Goal: Transaction & Acquisition: Purchase product/service

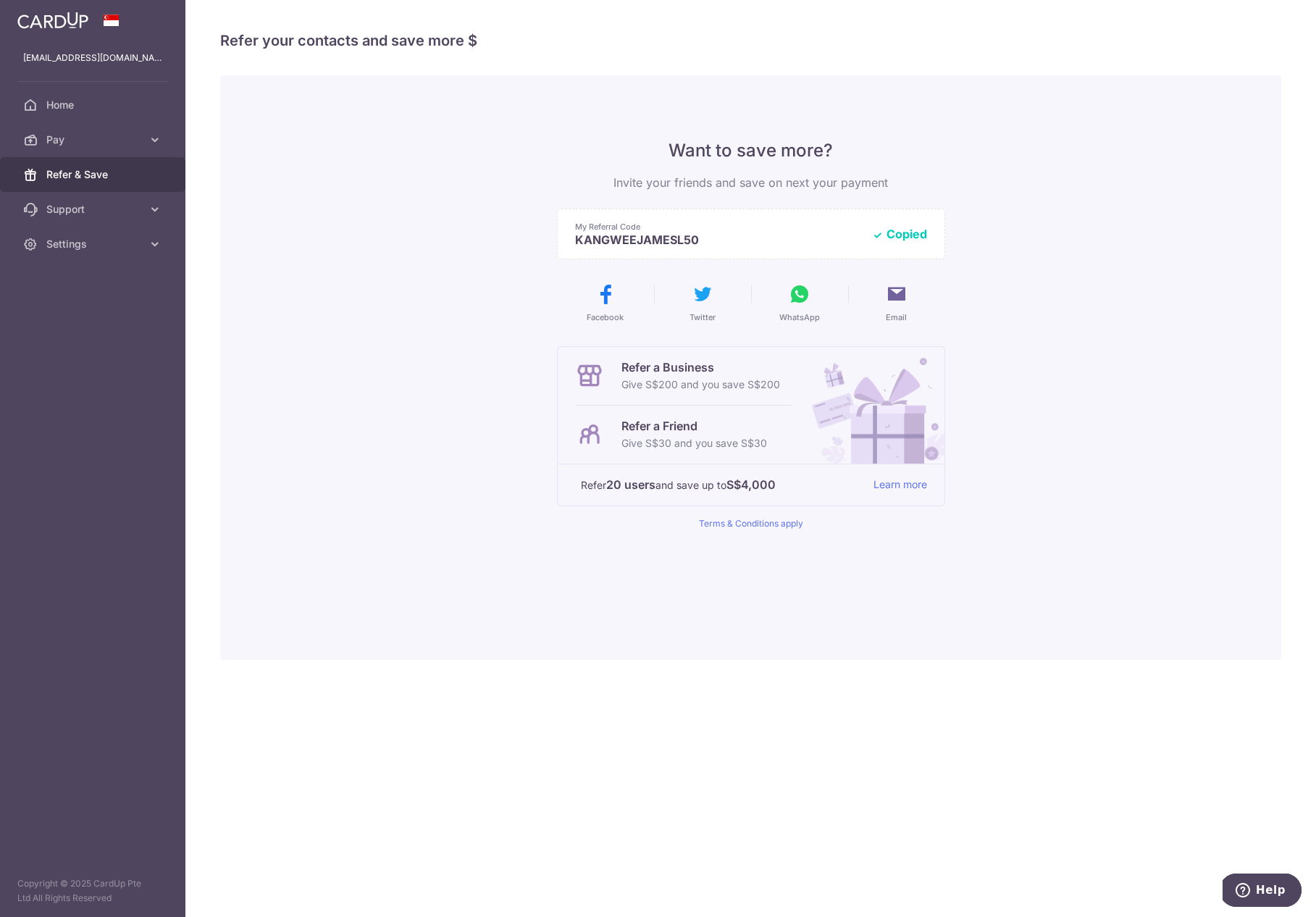
click at [311, 188] on div "Want to save more? Invite your friends and save on next your payment My Referra…" at bounding box center [751, 367] width 1061 height 584
click at [94, 135] on span "Pay" at bounding box center [94, 139] width 96 height 14
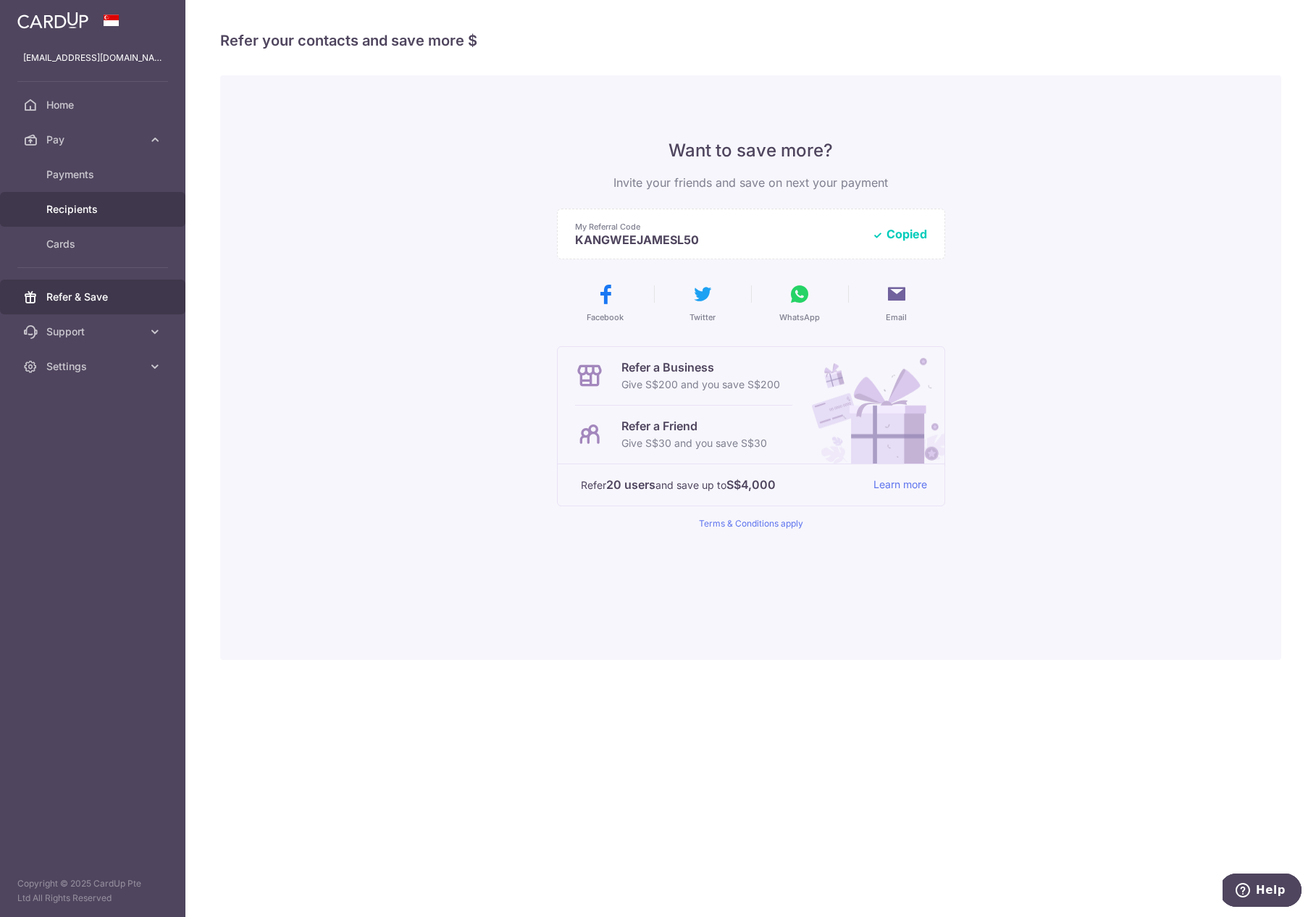
click at [83, 207] on span "Recipients" at bounding box center [94, 209] width 96 height 14
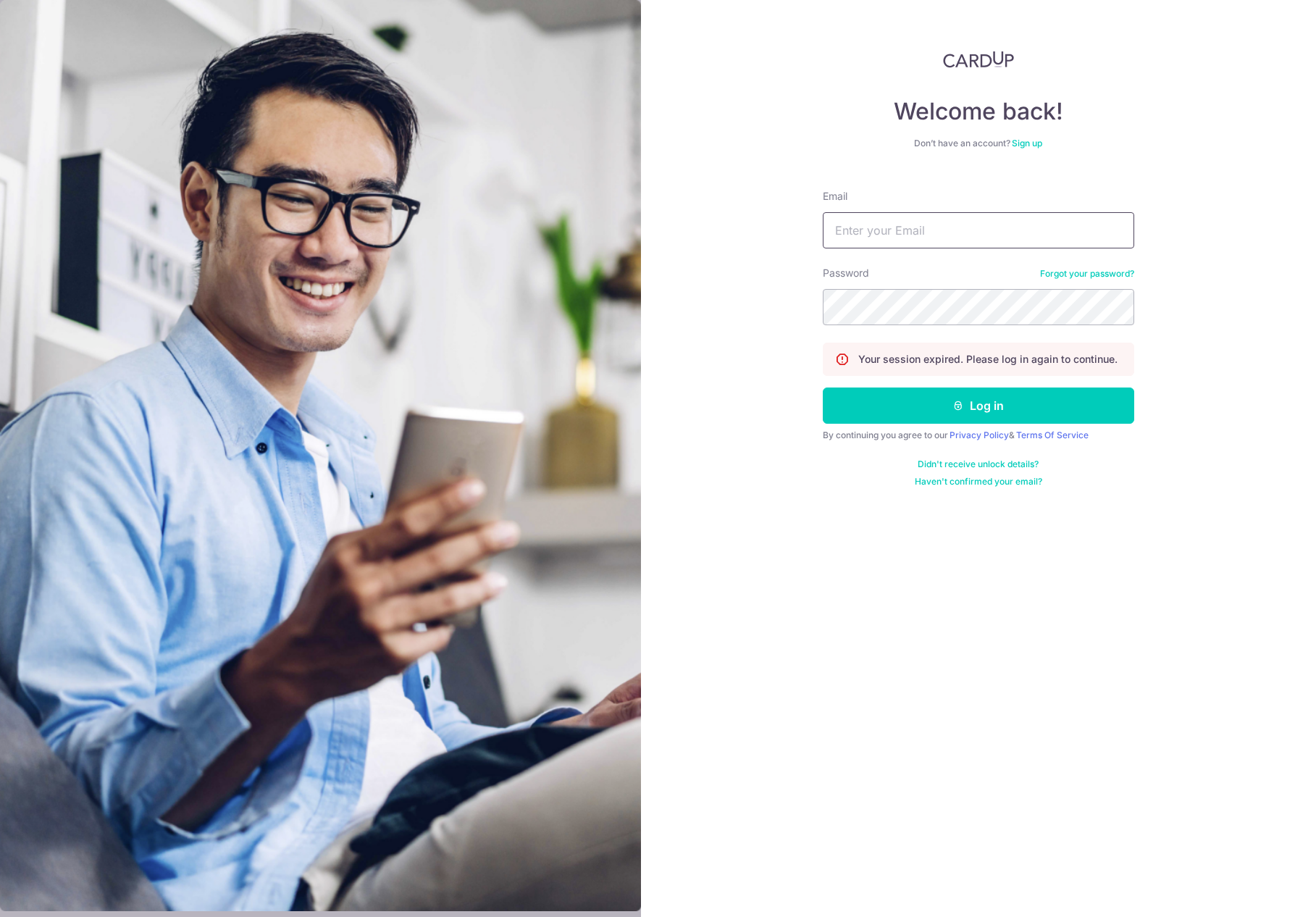
click at [918, 224] on input "Email" at bounding box center [979, 230] width 311 height 37
click at [0, 916] on com-1password-button at bounding box center [0, 917] width 0 height 0
type input "[EMAIL_ADDRESS][DOMAIN_NAME]"
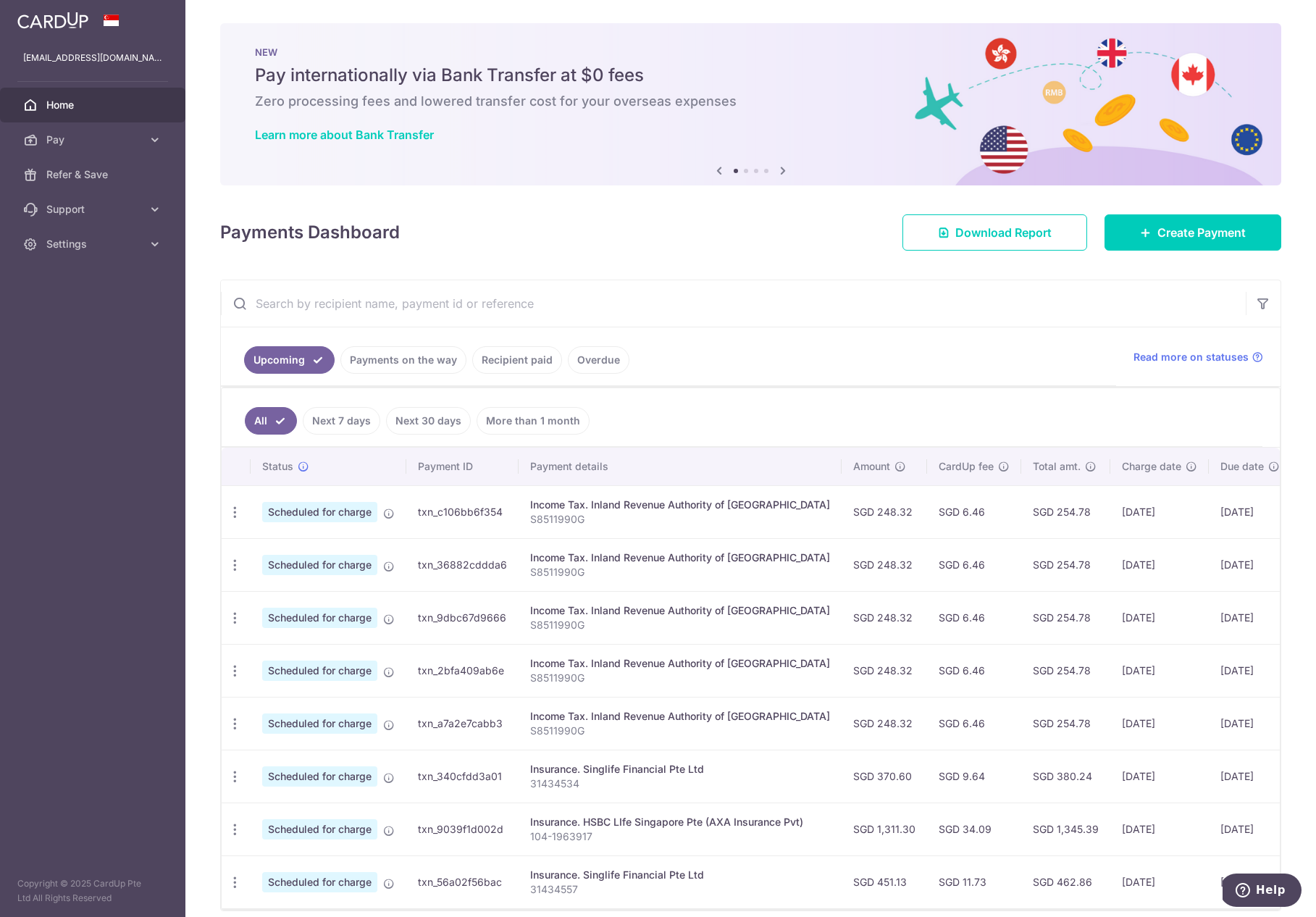
click at [501, 361] on link "Recipient paid" at bounding box center [517, 359] width 90 height 27
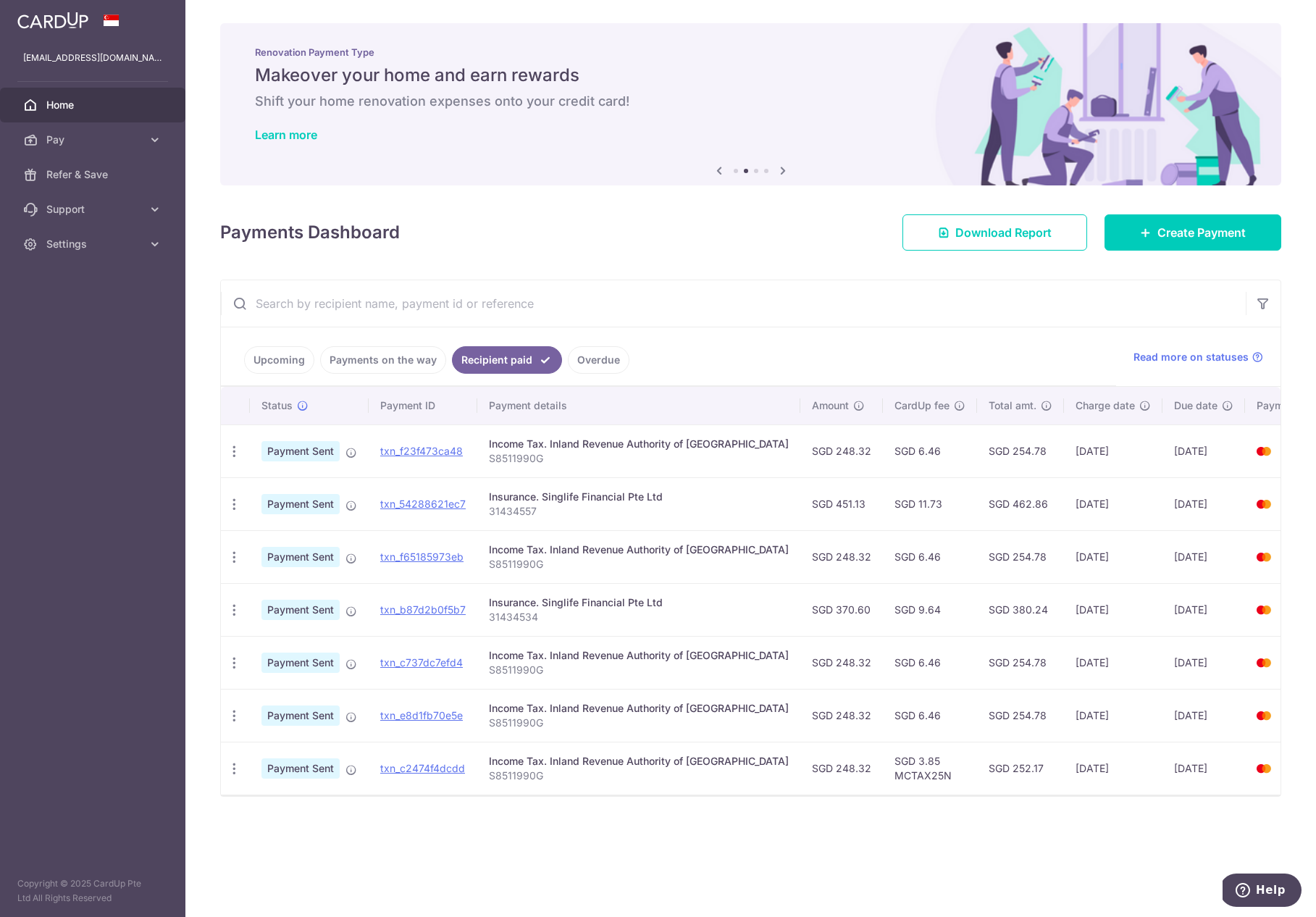
click at [582, 359] on link "Overdue" at bounding box center [599, 359] width 62 height 27
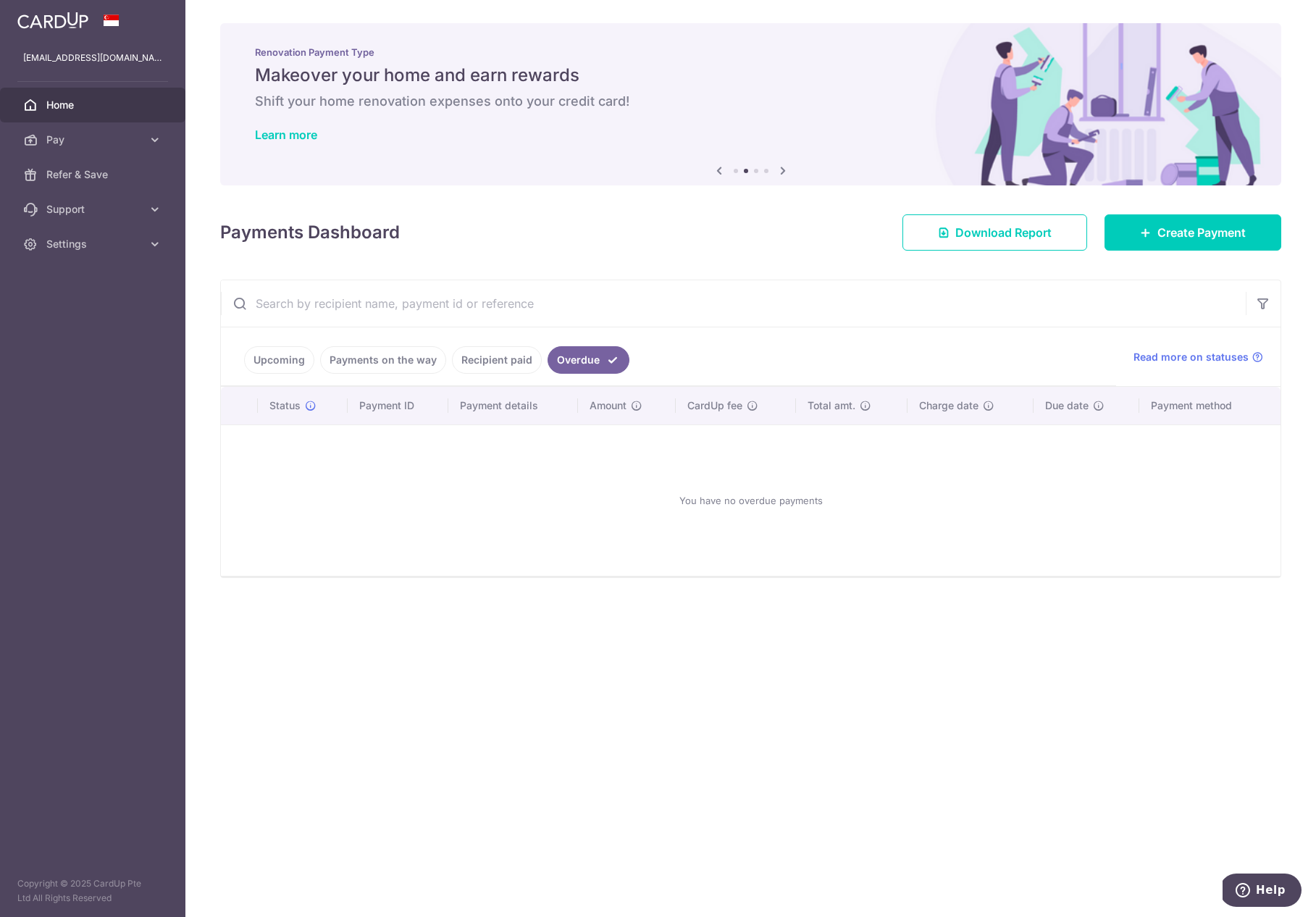
click at [342, 352] on link "Payments on the way" at bounding box center [382, 359] width 126 height 27
click at [273, 358] on link "Upcoming" at bounding box center [278, 359] width 70 height 27
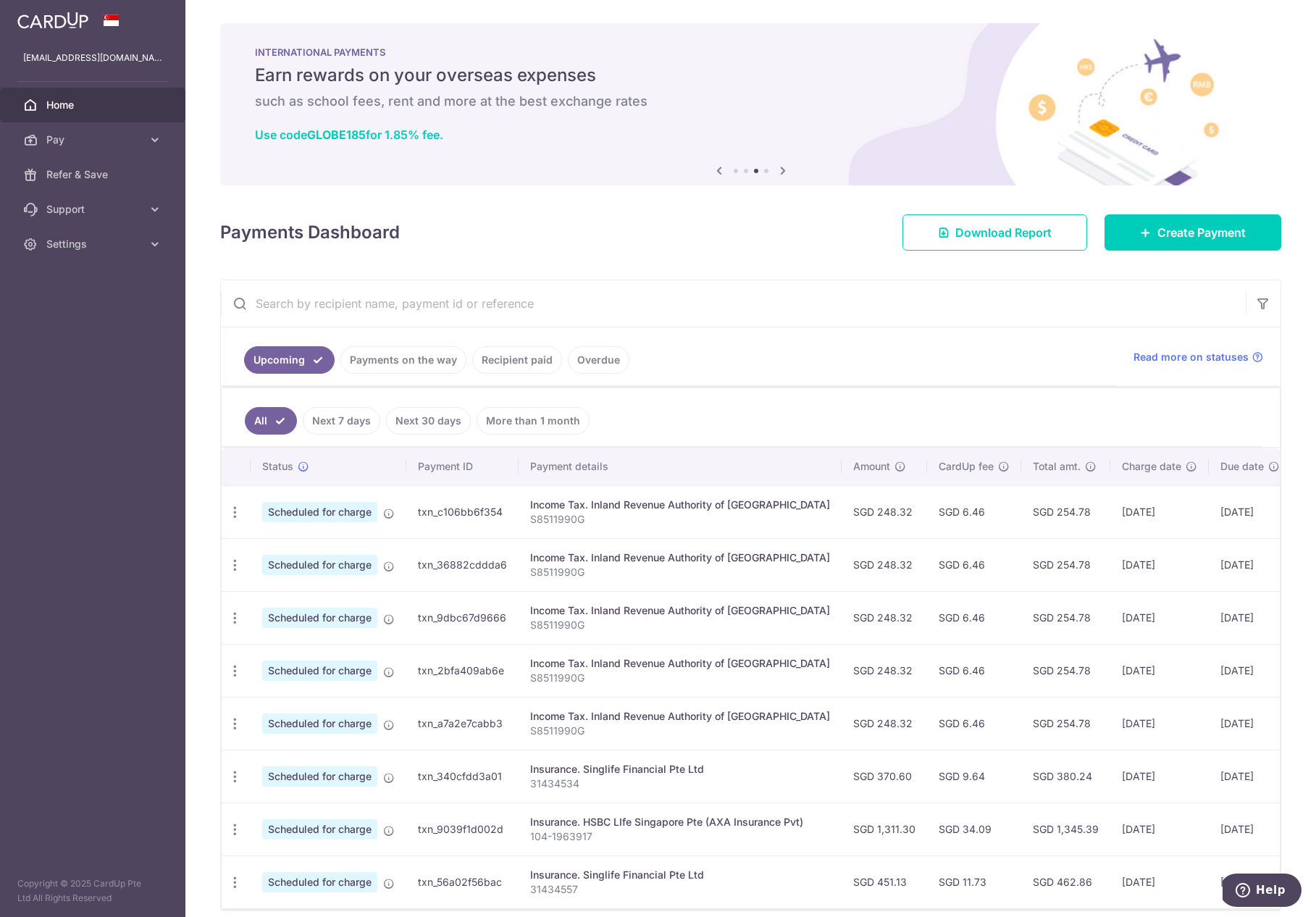
click at [536, 362] on link "Recipient paid" at bounding box center [517, 359] width 90 height 27
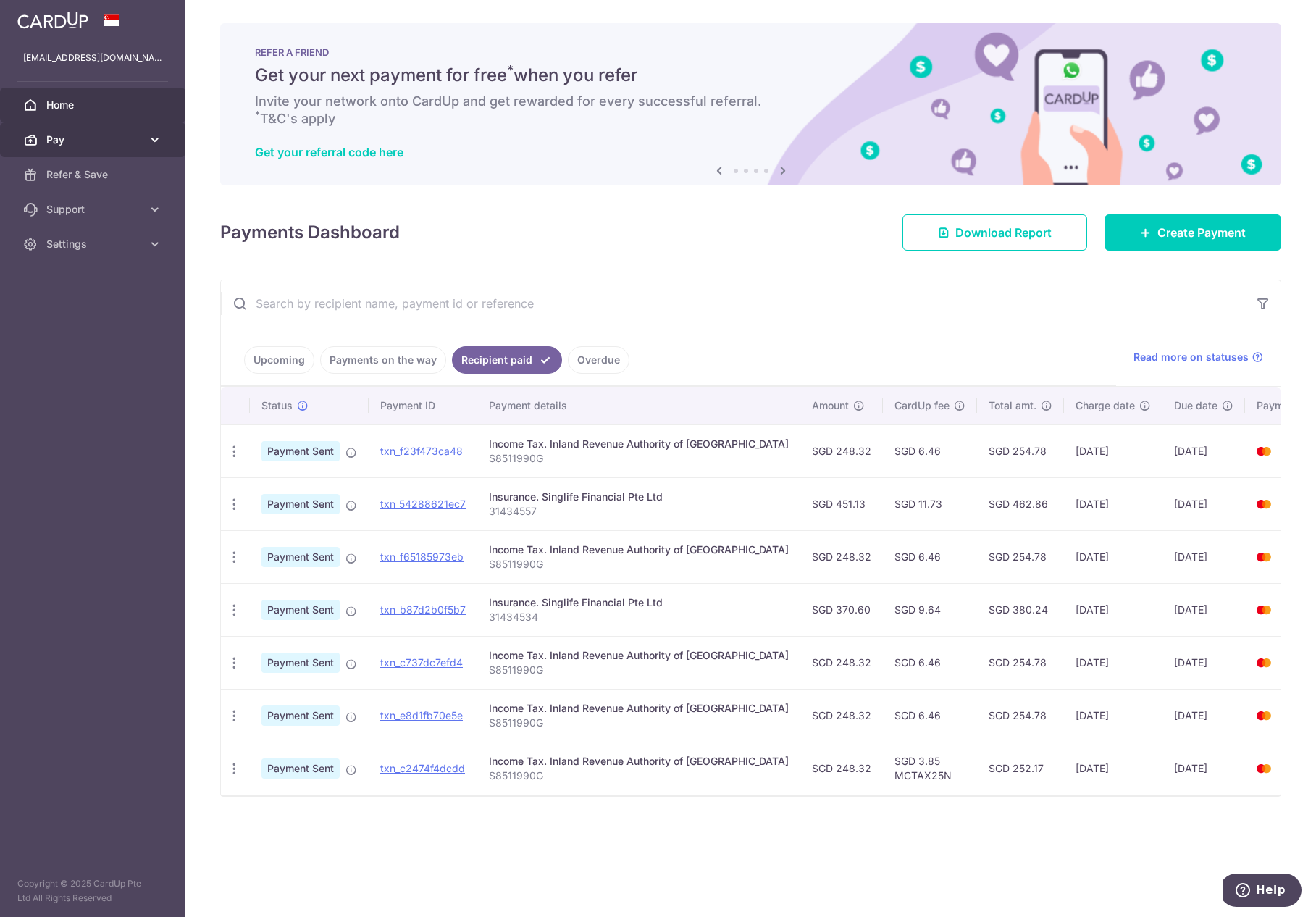
click at [97, 144] on span "Pay" at bounding box center [94, 139] width 96 height 14
click at [78, 176] on span "Payments" at bounding box center [94, 173] width 96 height 14
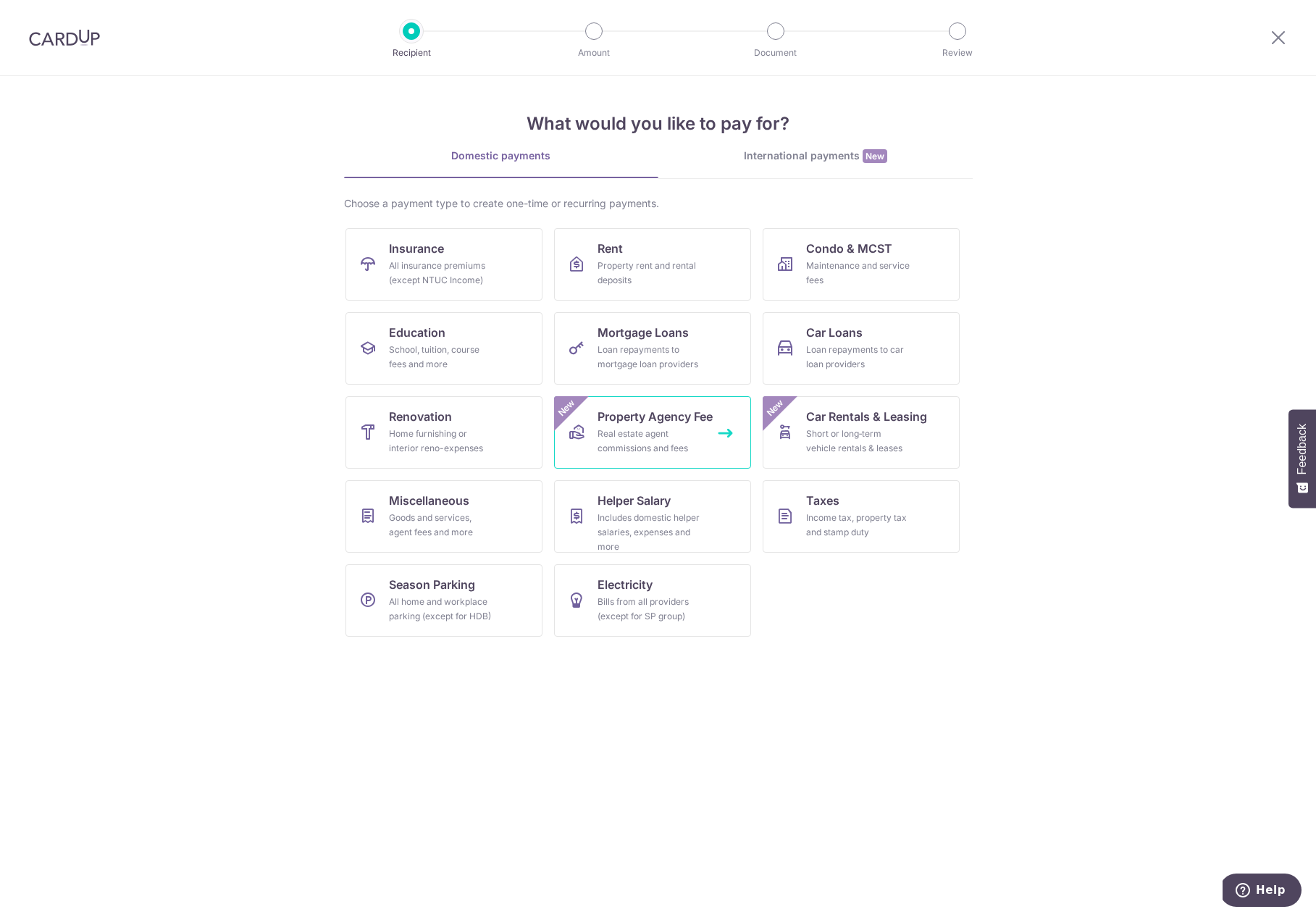
click at [689, 443] on div "Real estate agent commissions and fees" at bounding box center [649, 441] width 104 height 29
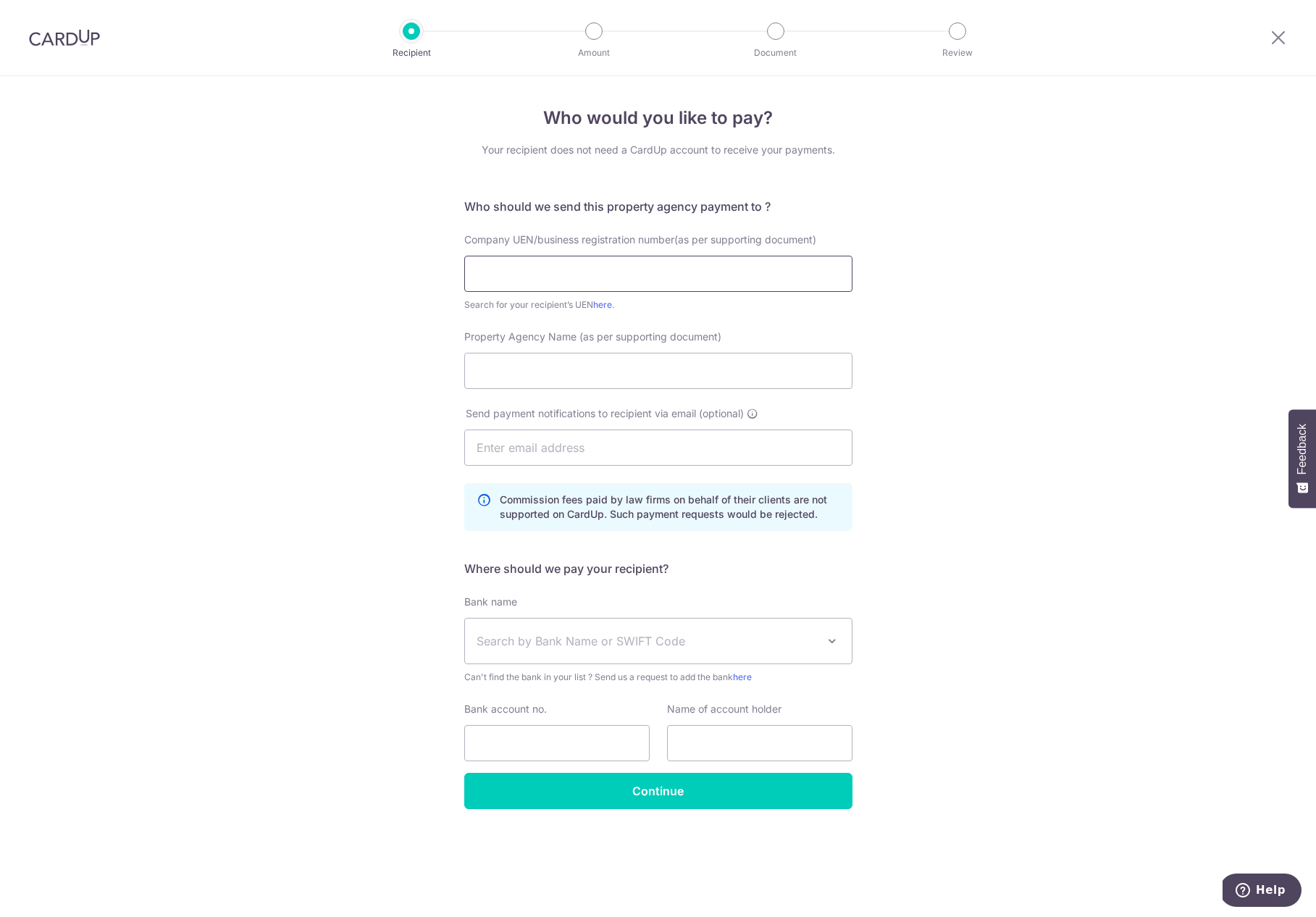
click at [697, 274] on input "text" at bounding box center [658, 274] width 388 height 37
click at [600, 304] on link "here" at bounding box center [603, 305] width 19 height 11
click at [549, 264] on input "text" at bounding box center [658, 274] width 388 height 37
paste input "198103027M"
type input "198103027M"
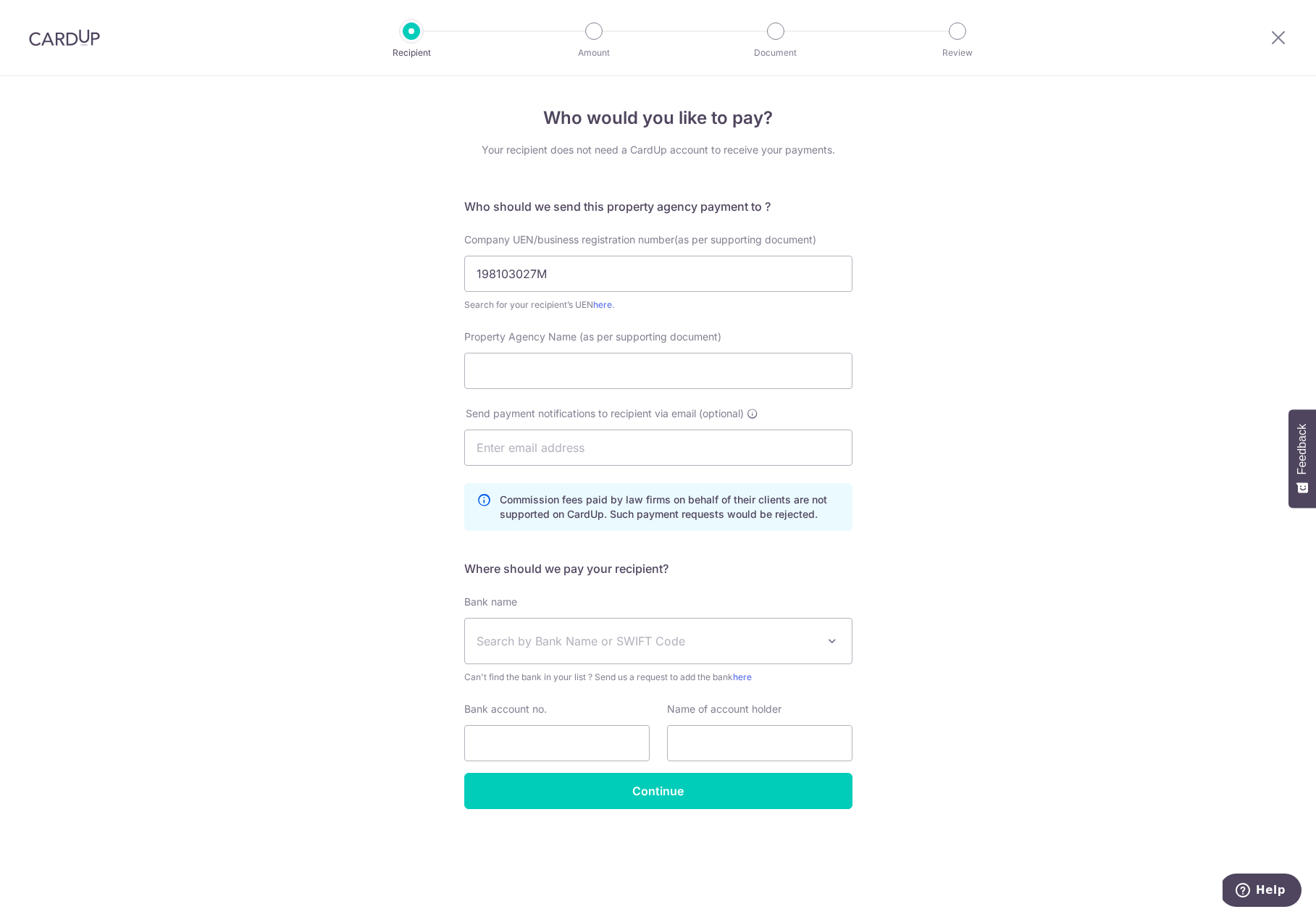
click at [963, 316] on div "Who would you like to pay? Your recipient does not need a CardUp account to rec…" at bounding box center [658, 496] width 1316 height 841
click at [535, 380] on input "Property Agency Name (as per supporting document)" at bounding box center [658, 370] width 388 height 37
paste input "ERA Realty Network Pte Ltd"
type input "ERA Realty Network Pte Ltd"
click at [1005, 370] on div "Who would you like to pay? Your recipient does not need a CardUp account to rec…" at bounding box center [658, 496] width 1316 height 841
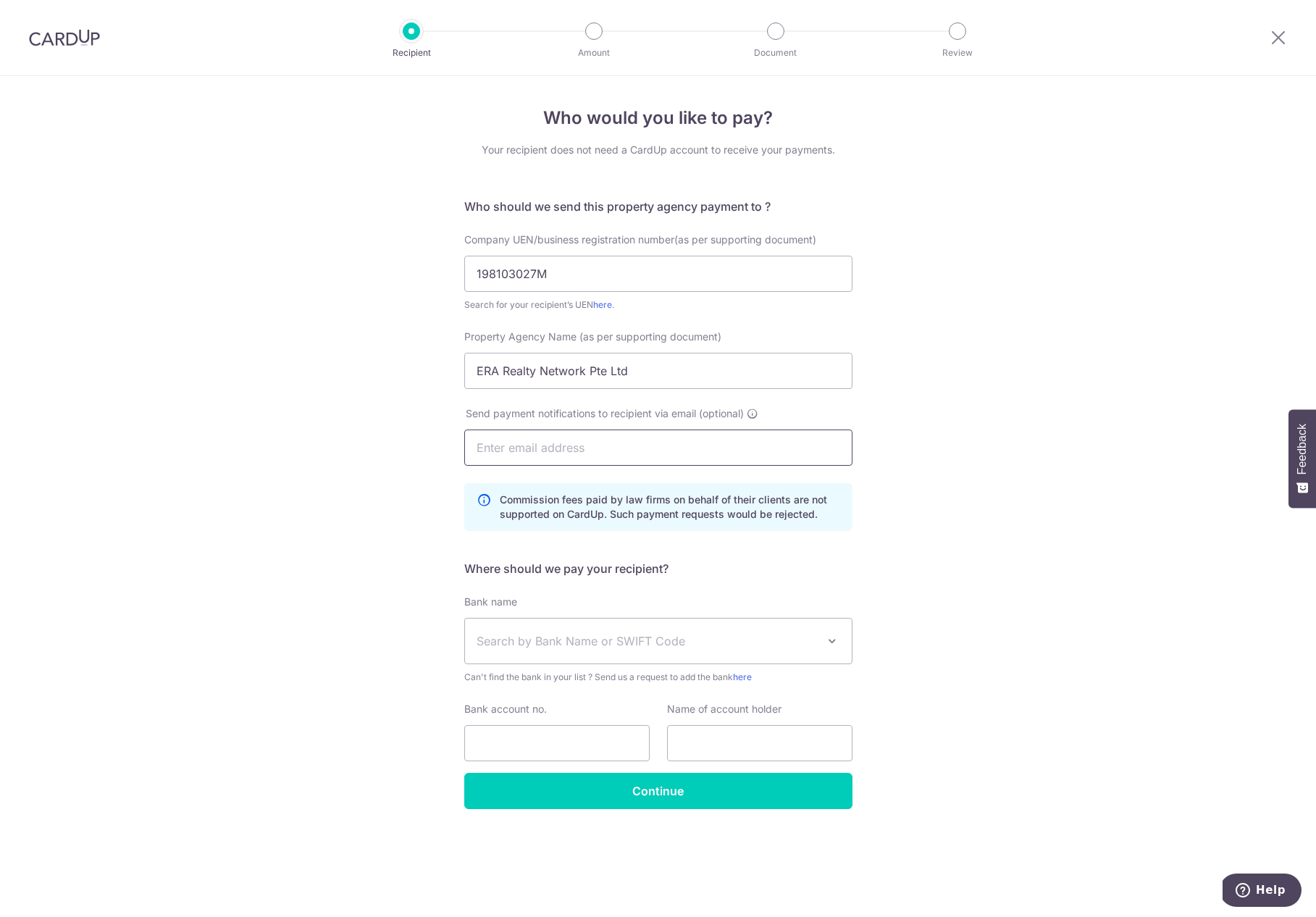
click at [609, 451] on input "text" at bounding box center [658, 447] width 388 height 37
click at [904, 483] on div "Who would you like to pay? Your recipient does not need a CardUp account to rec…" at bounding box center [658, 496] width 1316 height 841
click at [583, 447] on input "text" at bounding box center [658, 447] width 388 height 37
type input "[EMAIL_ADDRESS][DOMAIN_NAME]"
click at [969, 567] on div "Who would you like to pay? Your recipient does not need a CardUp account to rec…" at bounding box center [658, 496] width 1316 height 841
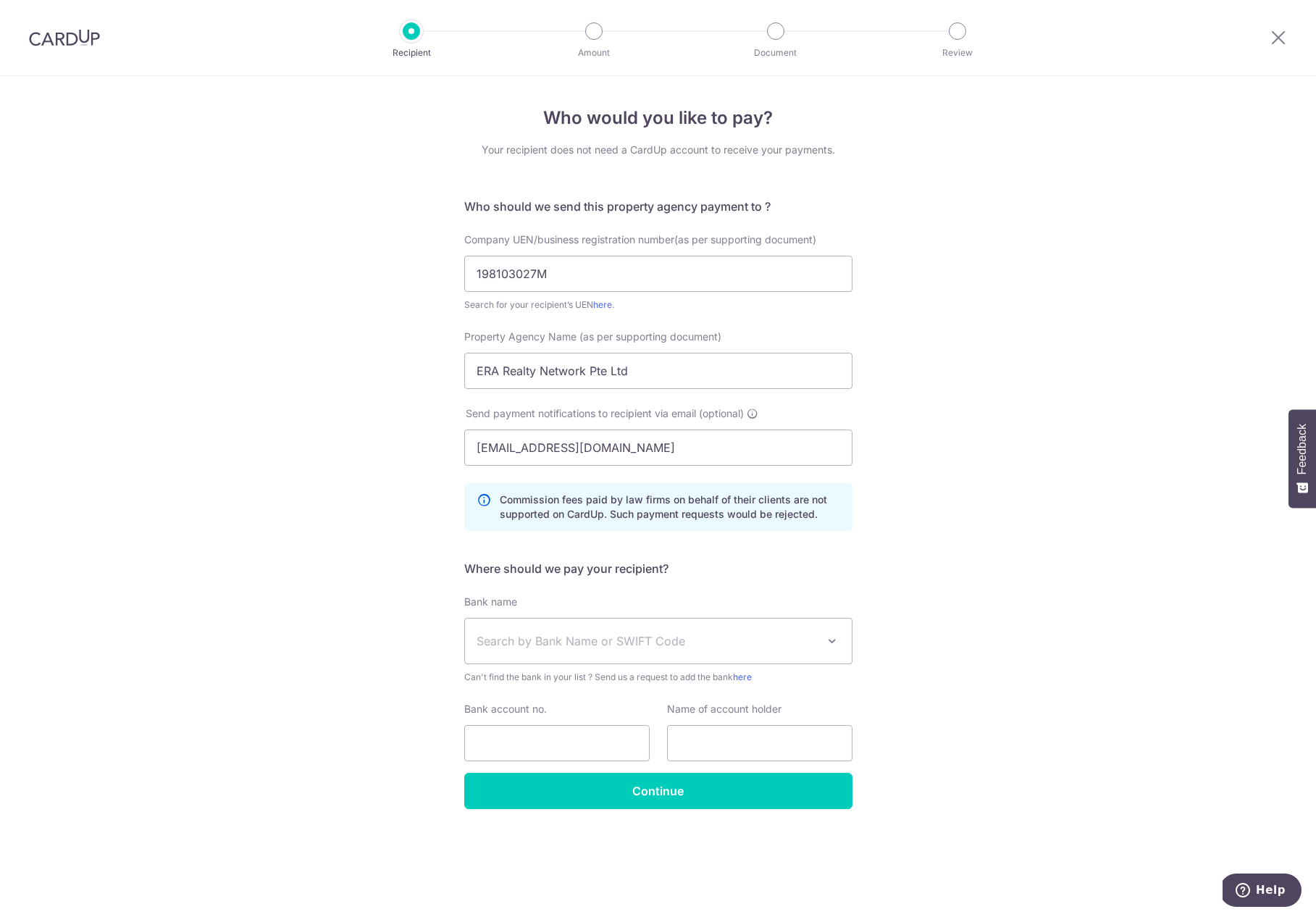
click at [564, 648] on span "Search by Bank Name or SWIFT Code" at bounding box center [646, 640] width 340 height 18
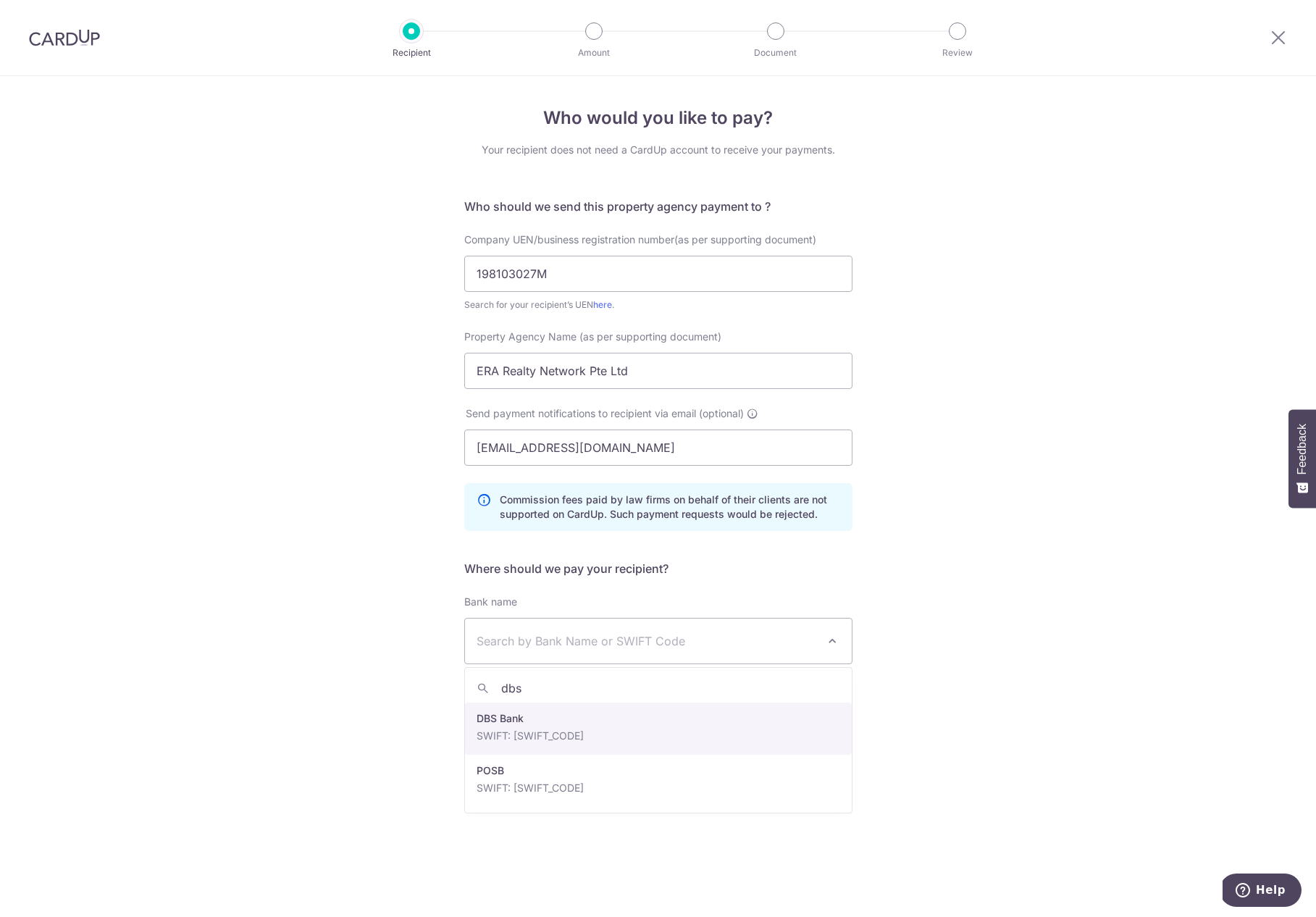
type input "dbs"
select select "6"
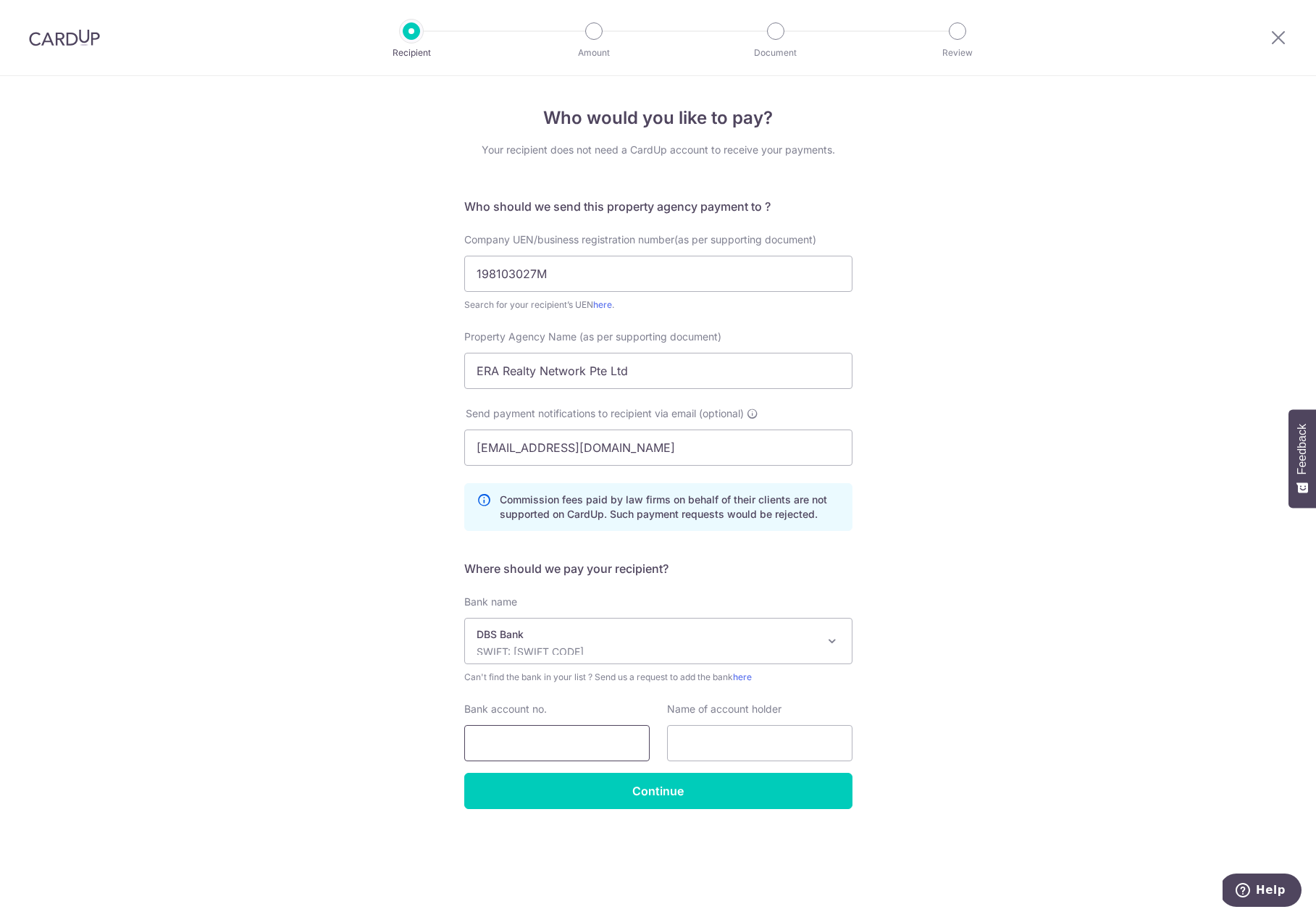
click at [536, 735] on input "Bank account no." at bounding box center [557, 743] width 186 height 37
type input "0650066203"
click at [727, 750] on input "text" at bounding box center [760, 743] width 186 height 37
click at [606, 372] on input "ERA Realty Network Pte Ltd" at bounding box center [658, 370] width 388 height 37
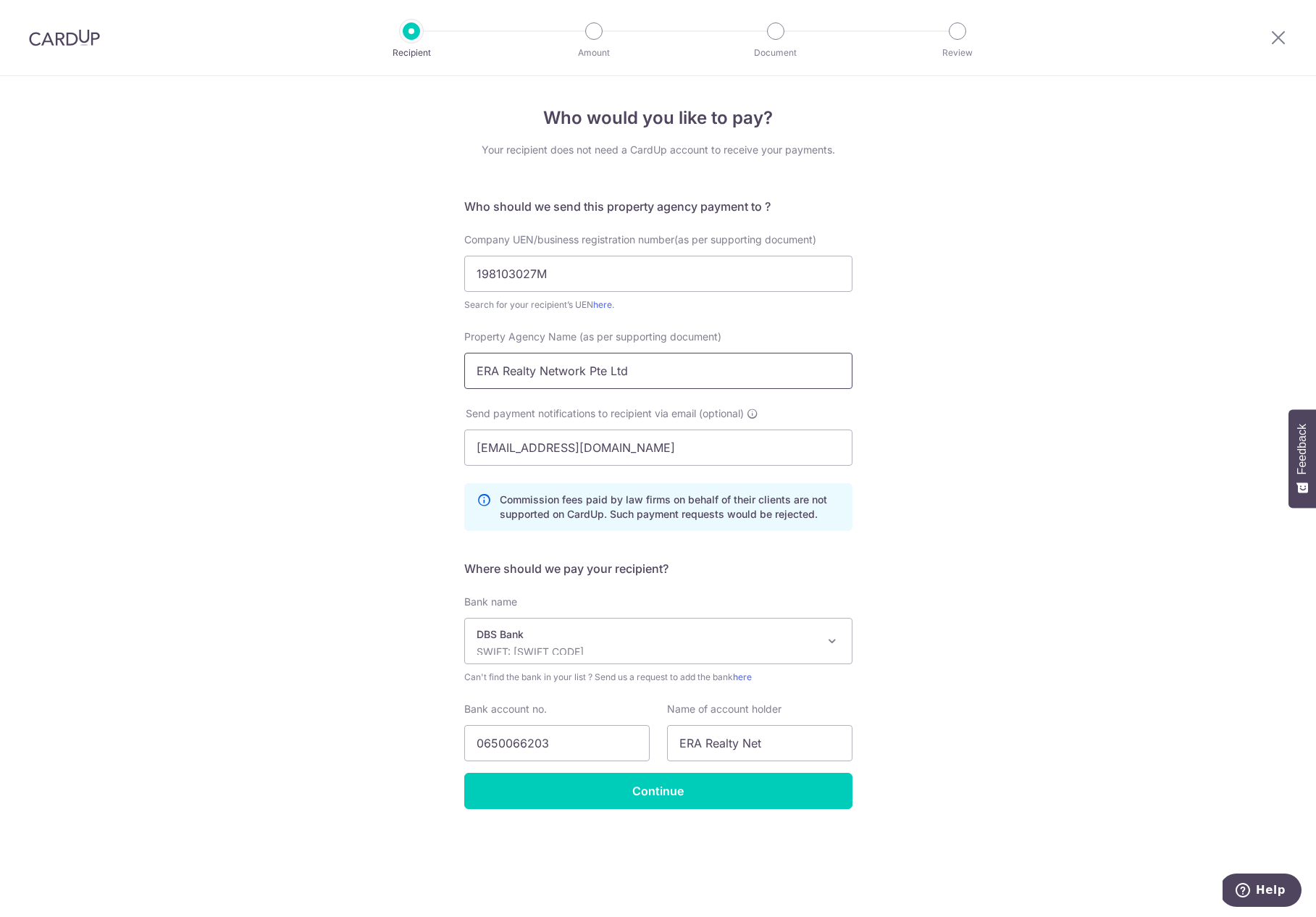
click at [606, 372] on input "ERA Realty Network Pte Ltd" at bounding box center [658, 370] width 388 height 37
click at [735, 748] on input "ERA Realty Net" at bounding box center [760, 743] width 186 height 37
paste input "work Pte Ltd"
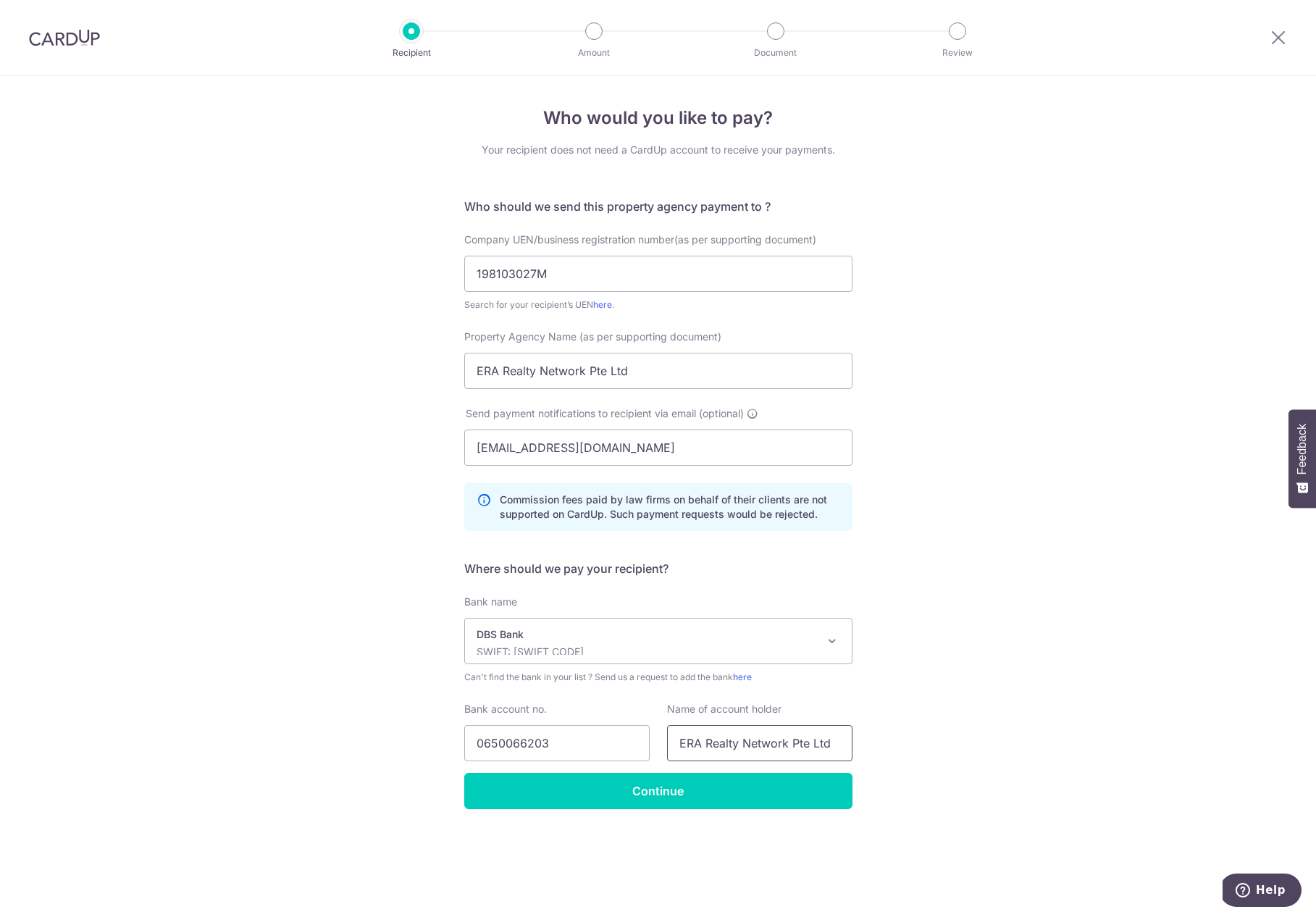
type input "ERA Realty Network Pte Ltd"
click at [950, 750] on div "Who would you like to pay? Your recipient does not need a CardUp account to rec…" at bounding box center [658, 496] width 1316 height 841
click at [694, 789] on input "Continue" at bounding box center [658, 790] width 388 height 37
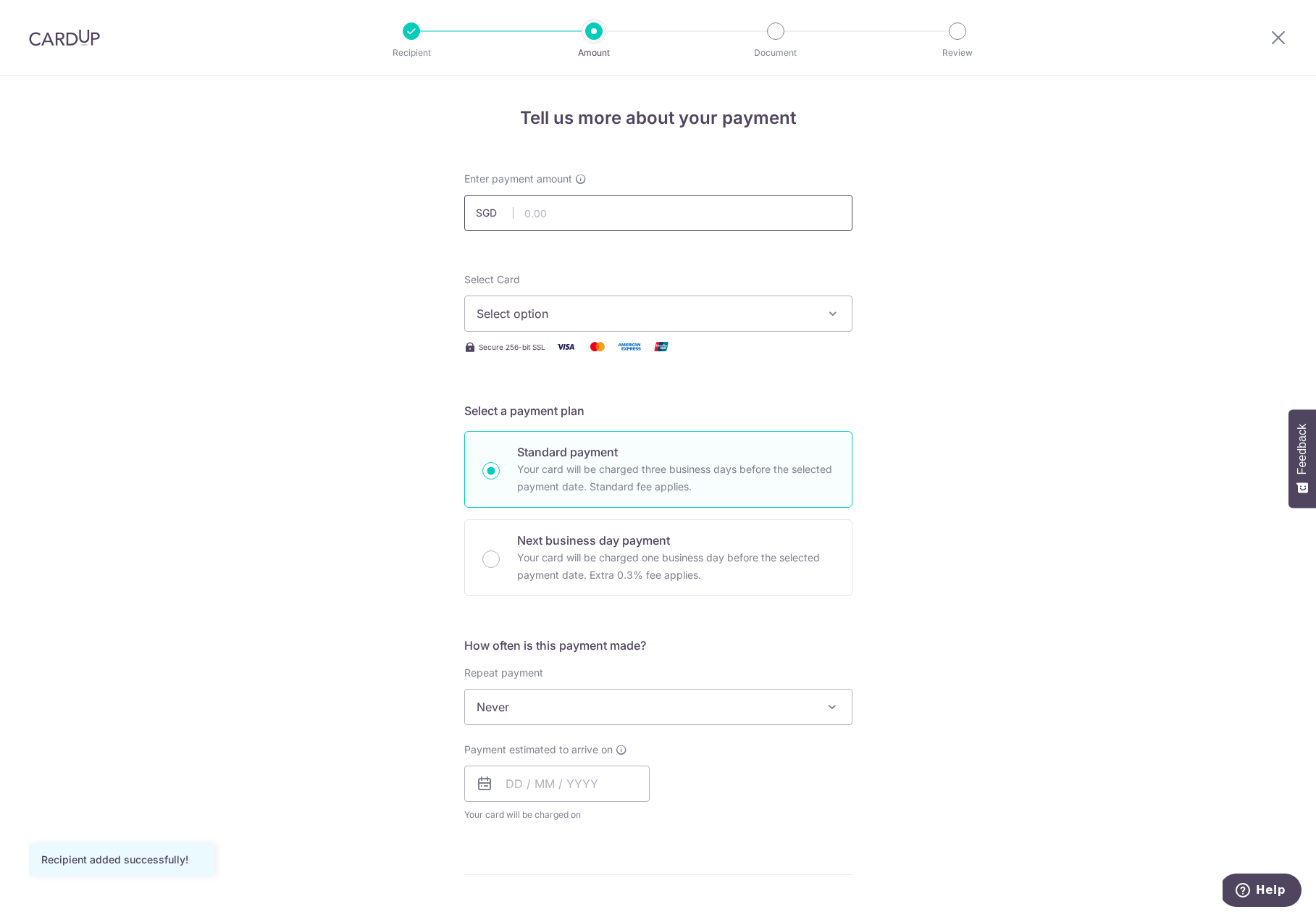
click at [623, 213] on input "text" at bounding box center [658, 213] width 388 height 37
type input "12,916.50"
click at [728, 318] on span "Select option" at bounding box center [645, 313] width 337 height 18
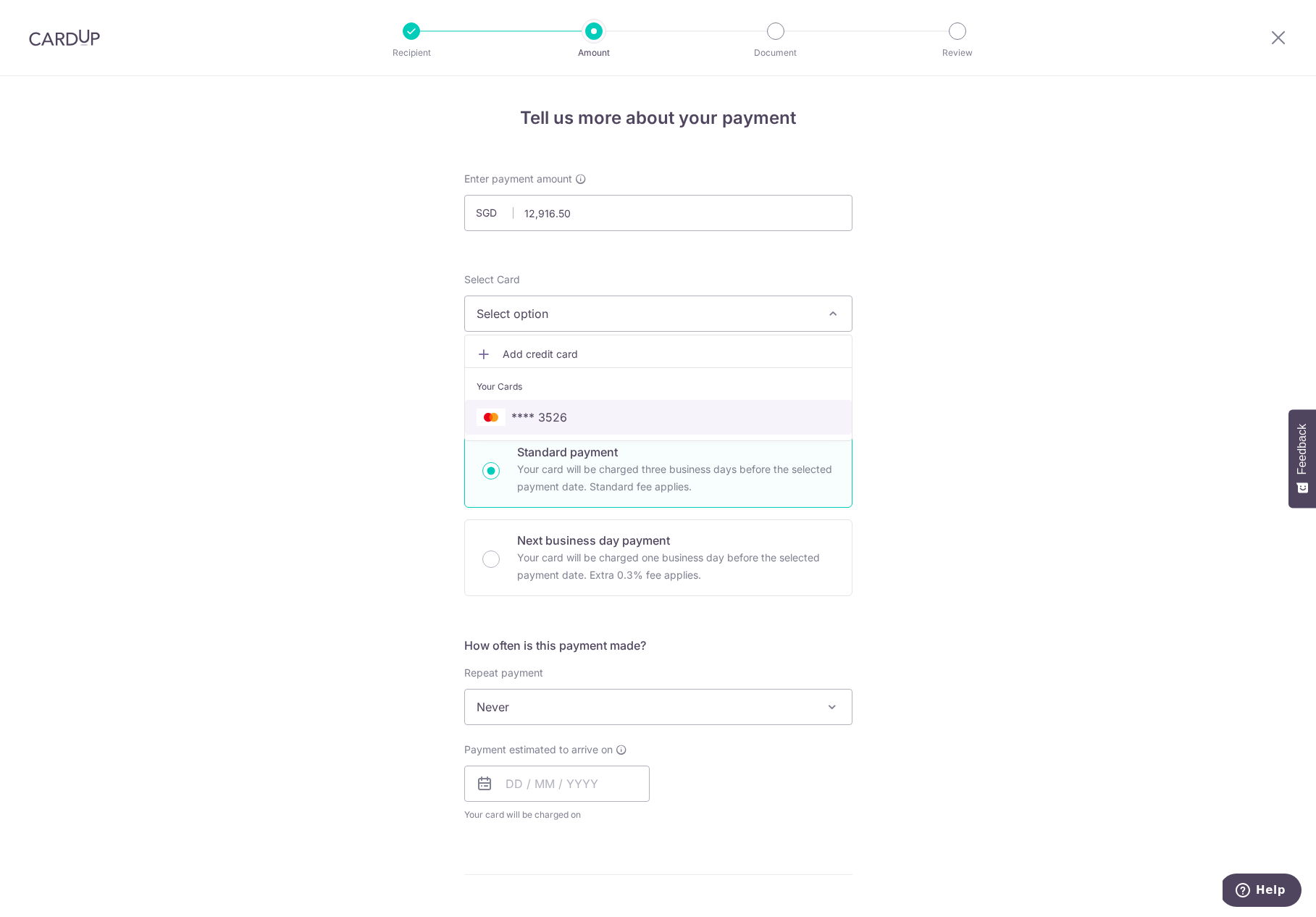
click at [623, 417] on span "**** 3526" at bounding box center [658, 417] width 364 height 18
click at [762, 709] on span "Never" at bounding box center [658, 706] width 387 height 35
click at [979, 703] on div "Tell us more about your payment Enter payment amount SGD 12,916.50 12916.50 Rec…" at bounding box center [658, 731] width 1316 height 1311
click at [553, 788] on input "text" at bounding box center [557, 784] width 186 height 37
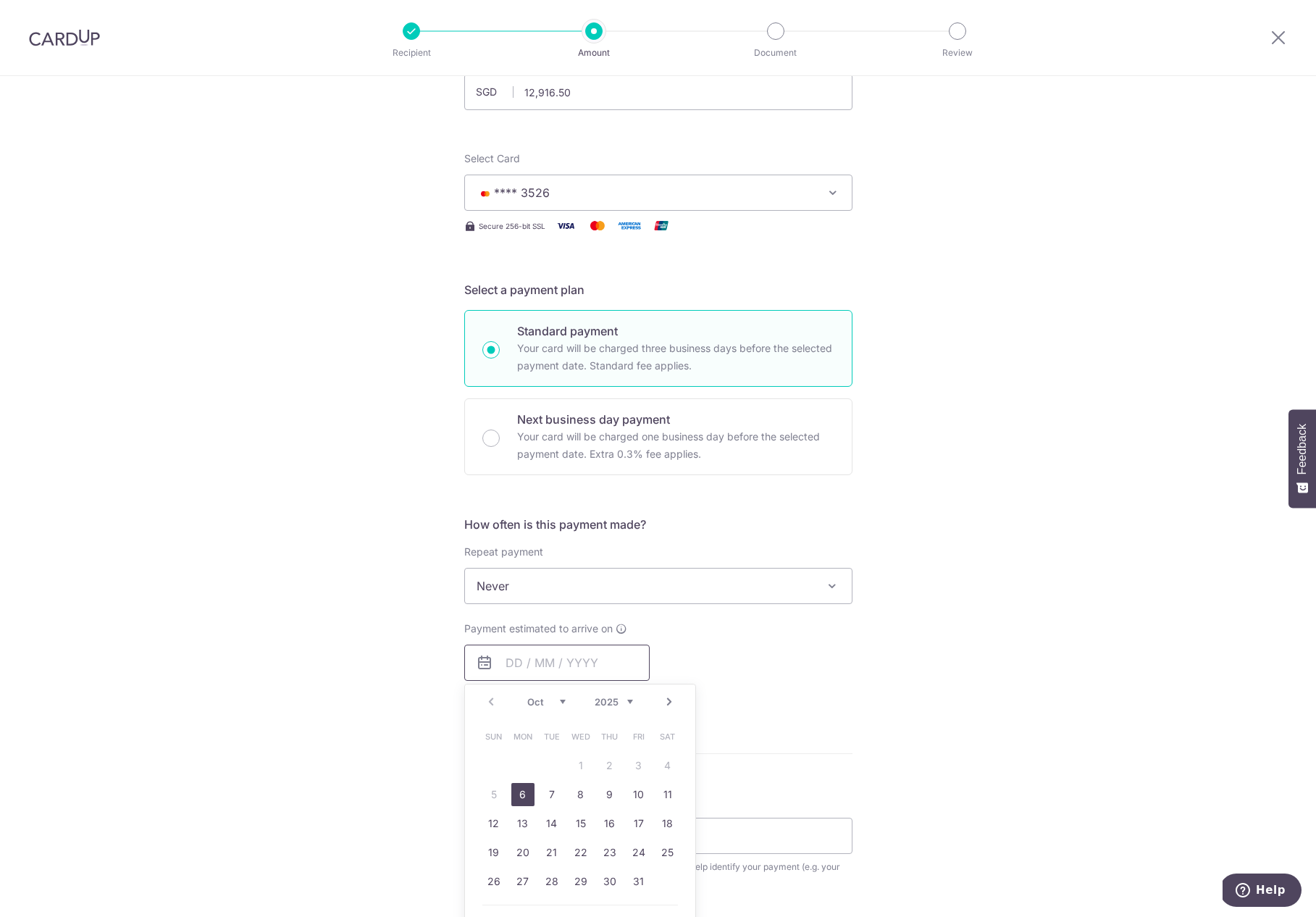
scroll to position [122, 0]
click at [528, 789] on link "6" at bounding box center [522, 793] width 23 height 23
type input "[DATE]"
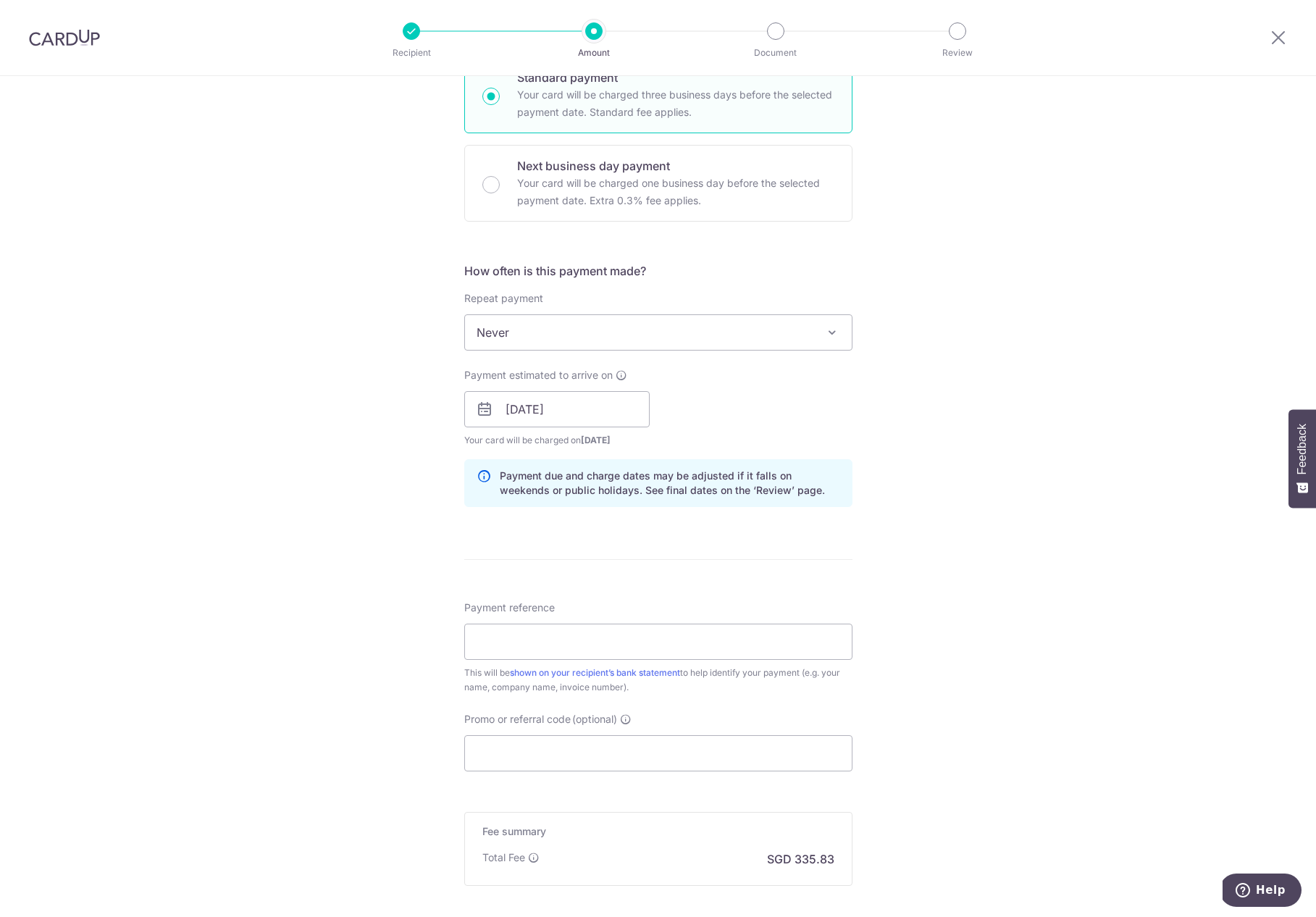
scroll to position [329, 0]
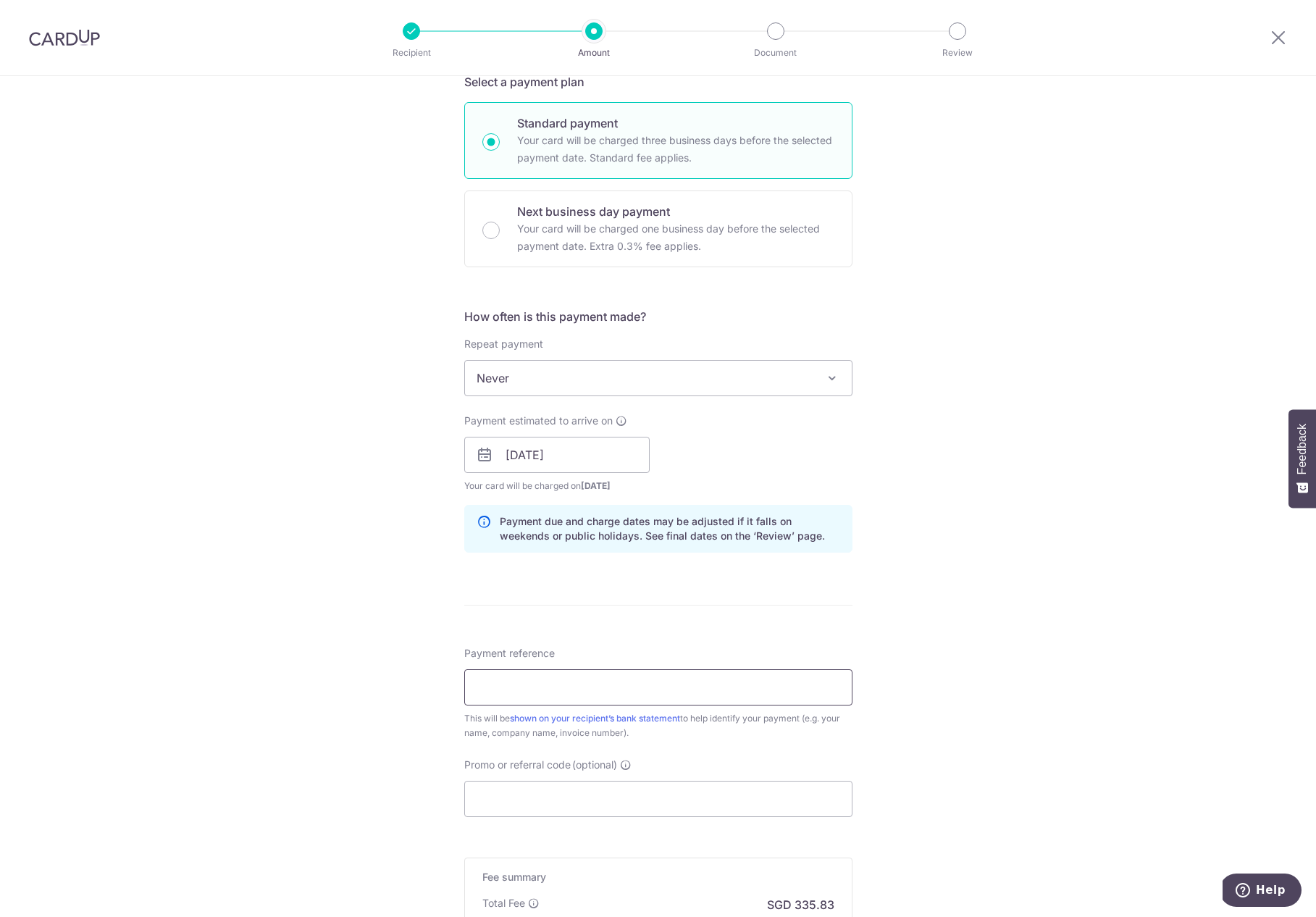
click at [641, 688] on input "Payment reference" at bounding box center [658, 687] width 388 height 37
click at [634, 716] on link "shown on your recipient’s bank statement" at bounding box center [595, 718] width 171 height 11
click at [641, 691] on input "Payment reference" at bounding box center [658, 687] width 388 height 37
drag, startPoint x: 544, startPoint y: 686, endPoint x: 502, endPoint y: 690, distance: 42.2
click at [502, 690] on input "ERA Realty" at bounding box center [658, 687] width 388 height 37
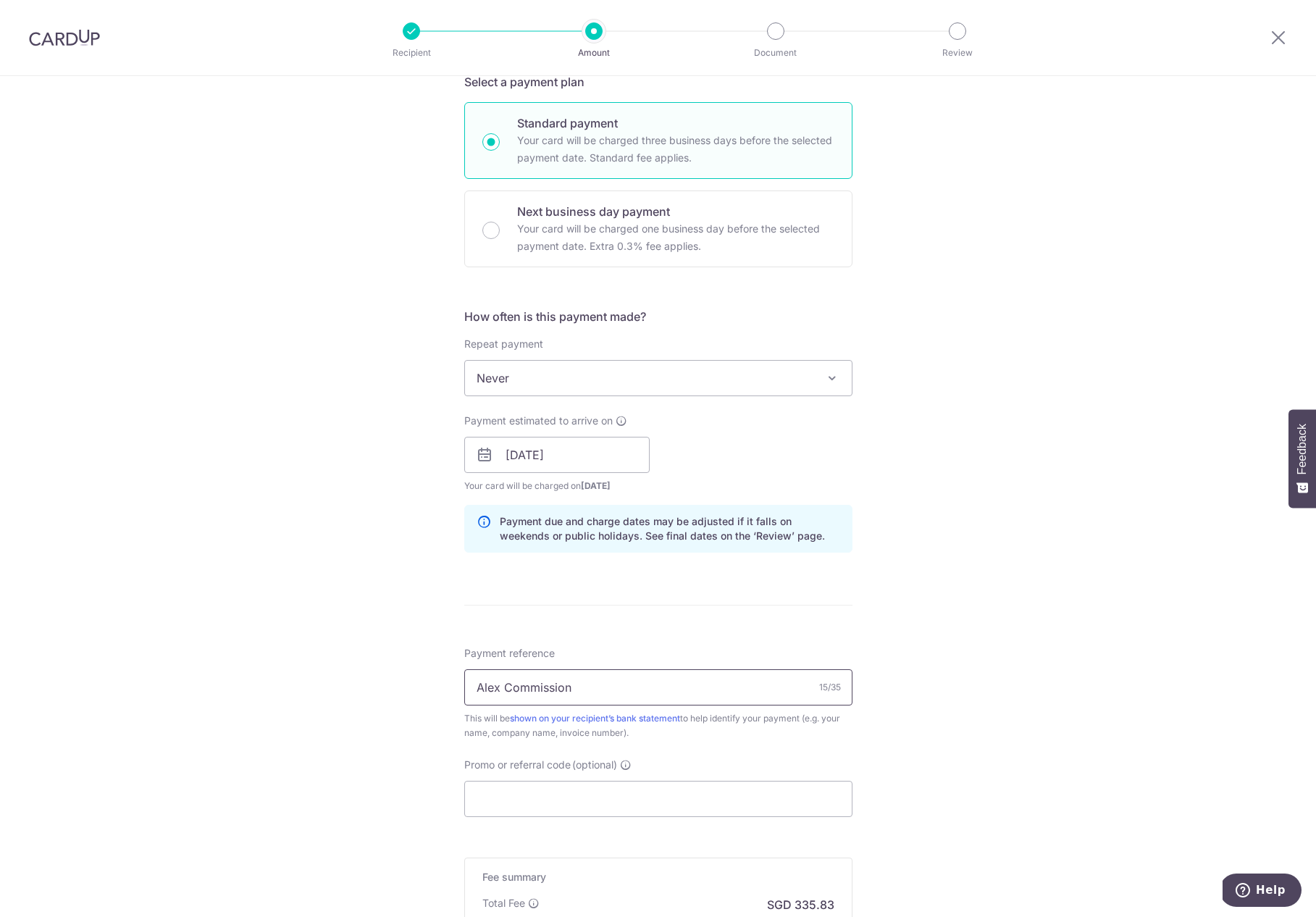
click at [478, 686] on input "Alex Commission" at bounding box center [658, 687] width 388 height 37
type input "ERA Alex Commission"
click at [643, 794] on input "Promo or referral code (optional)" at bounding box center [658, 799] width 388 height 37
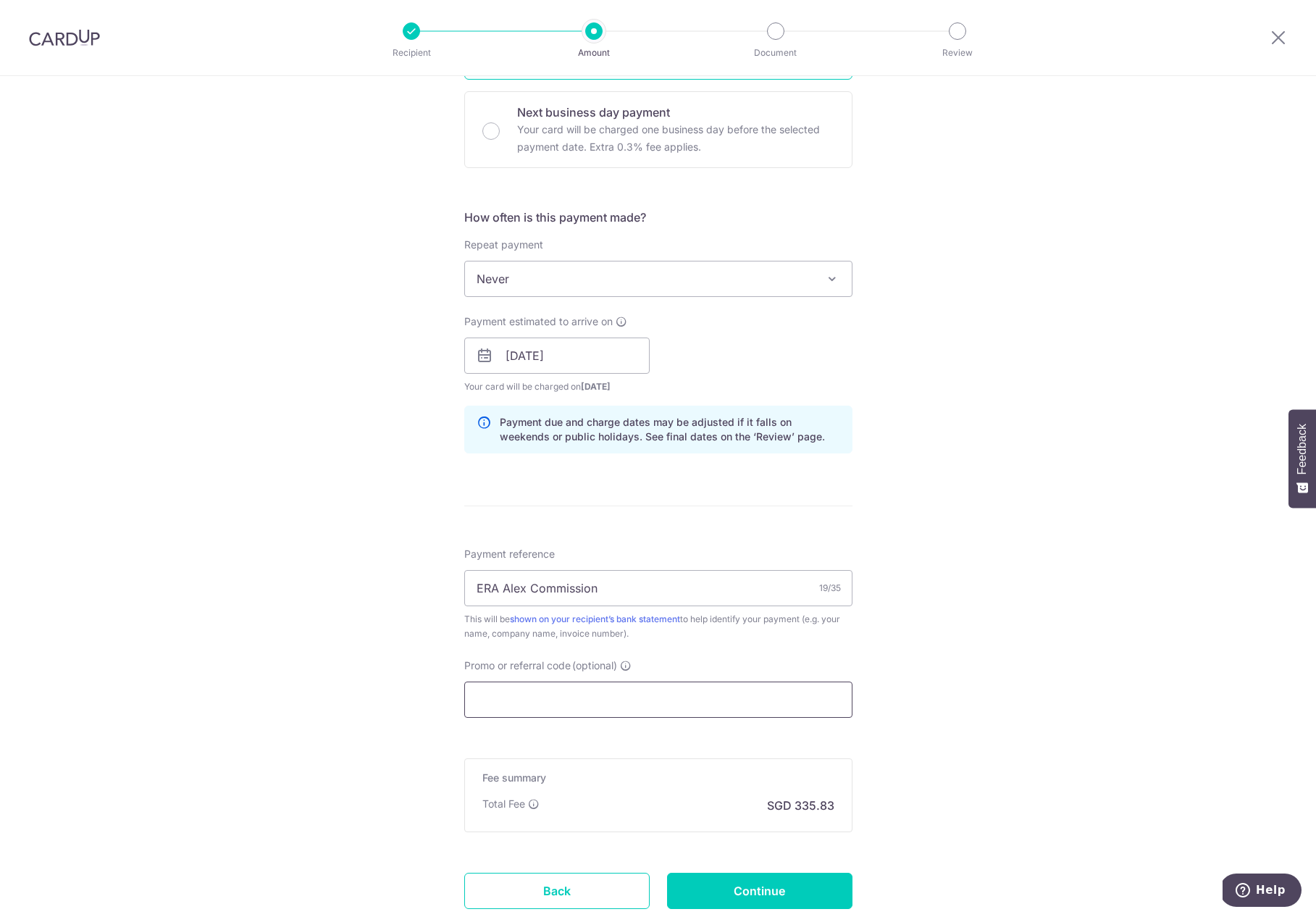
scroll to position [529, 0]
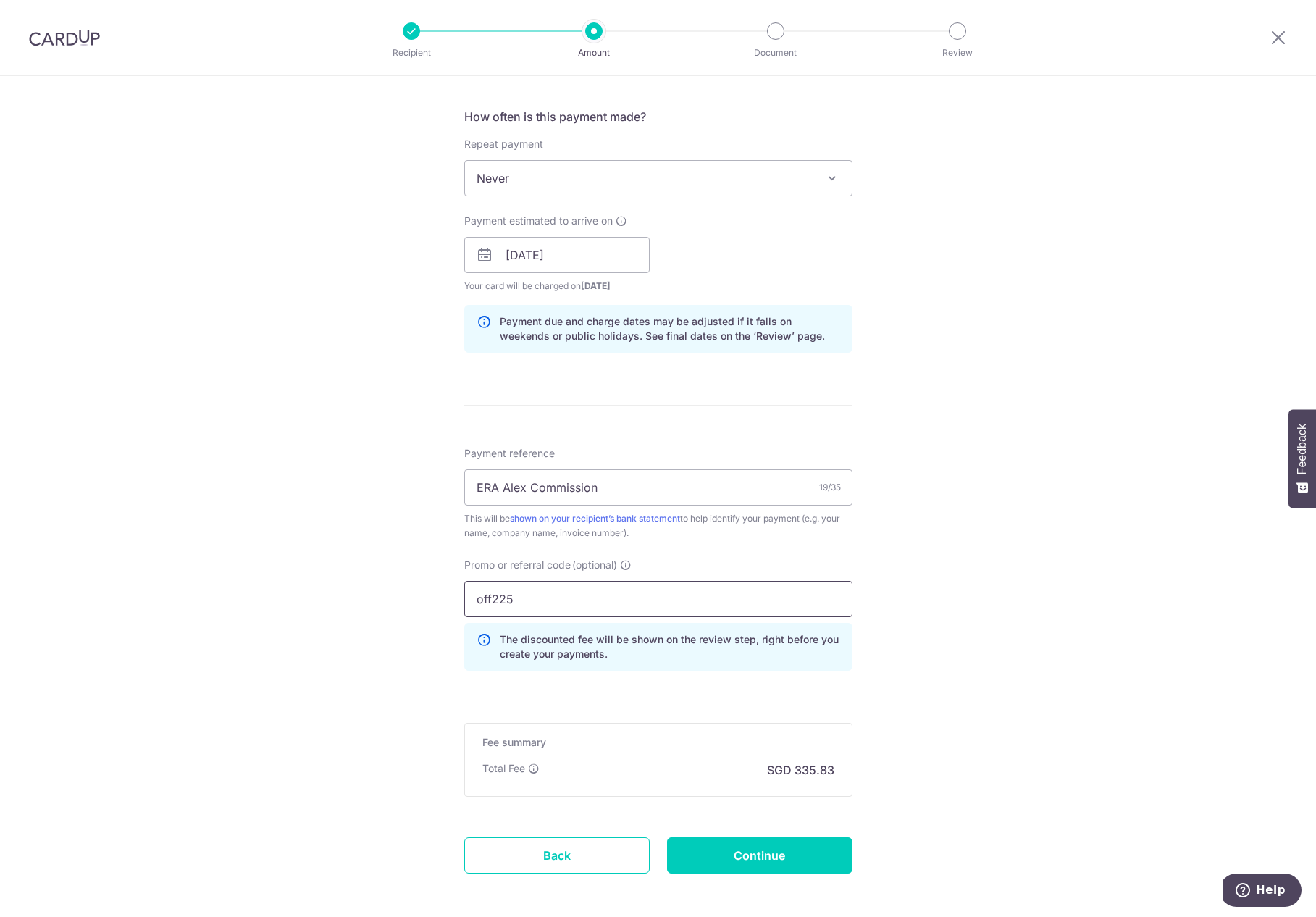
type input "off225"
click at [1024, 670] on div "Tell us more about your payment Enter payment amount SGD 12,916.50 12916.50 Rec…" at bounding box center [658, 264] width 1316 height 1435
click at [618, 492] on input "ERA Alex Commission" at bounding box center [658, 488] width 388 height 37
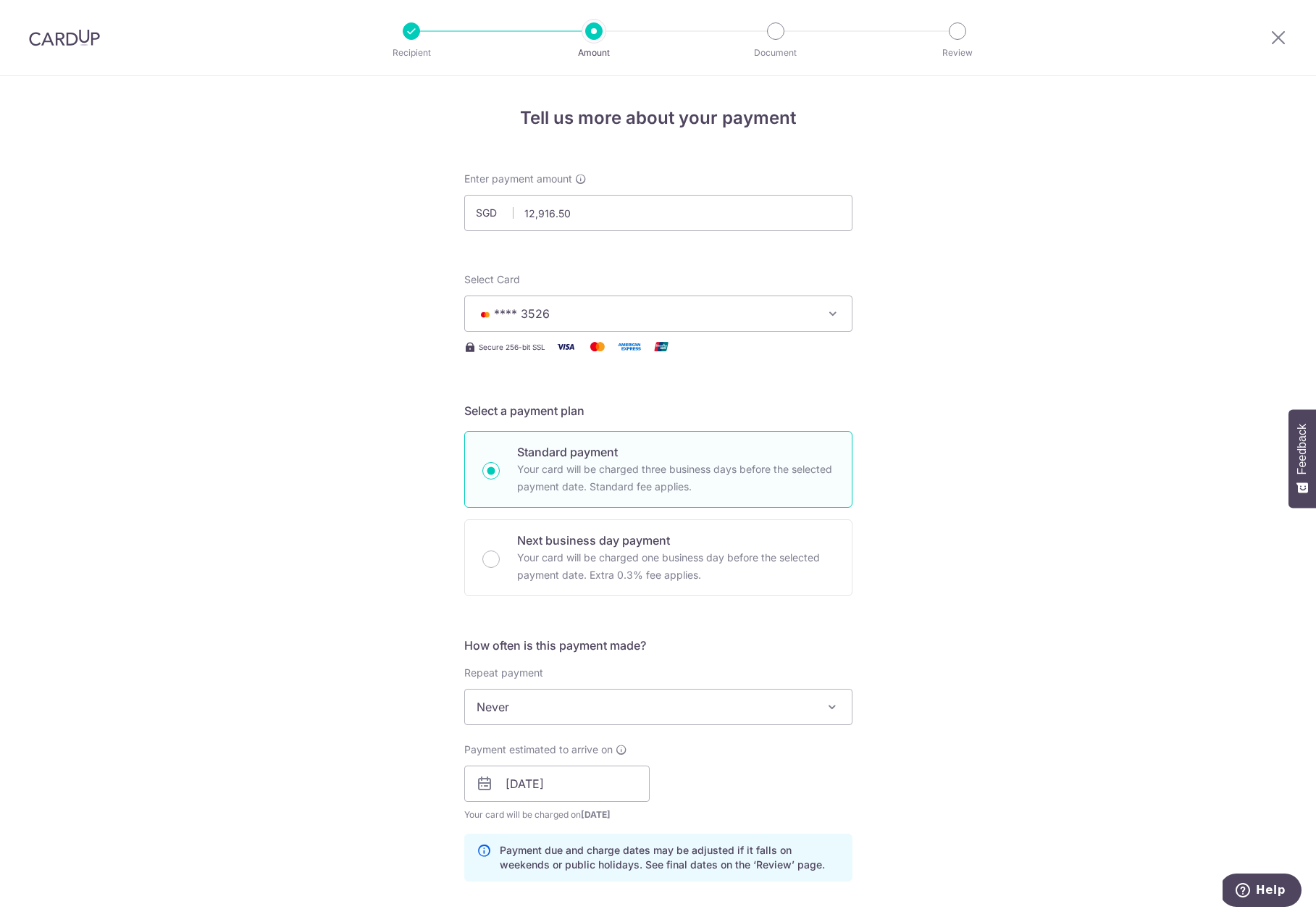
scroll to position [584, 0]
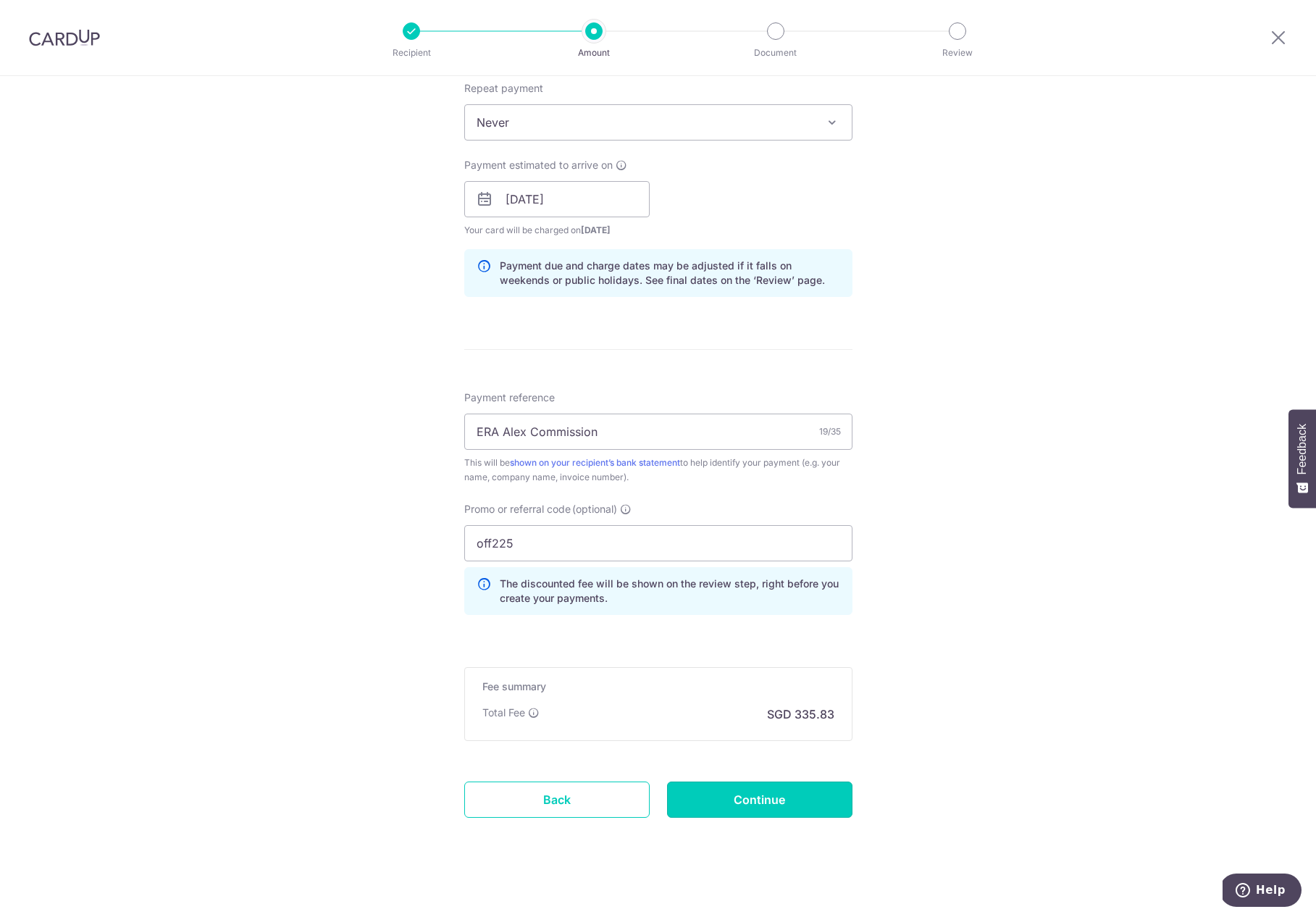
click at [810, 807] on input "Continue" at bounding box center [760, 800] width 186 height 37
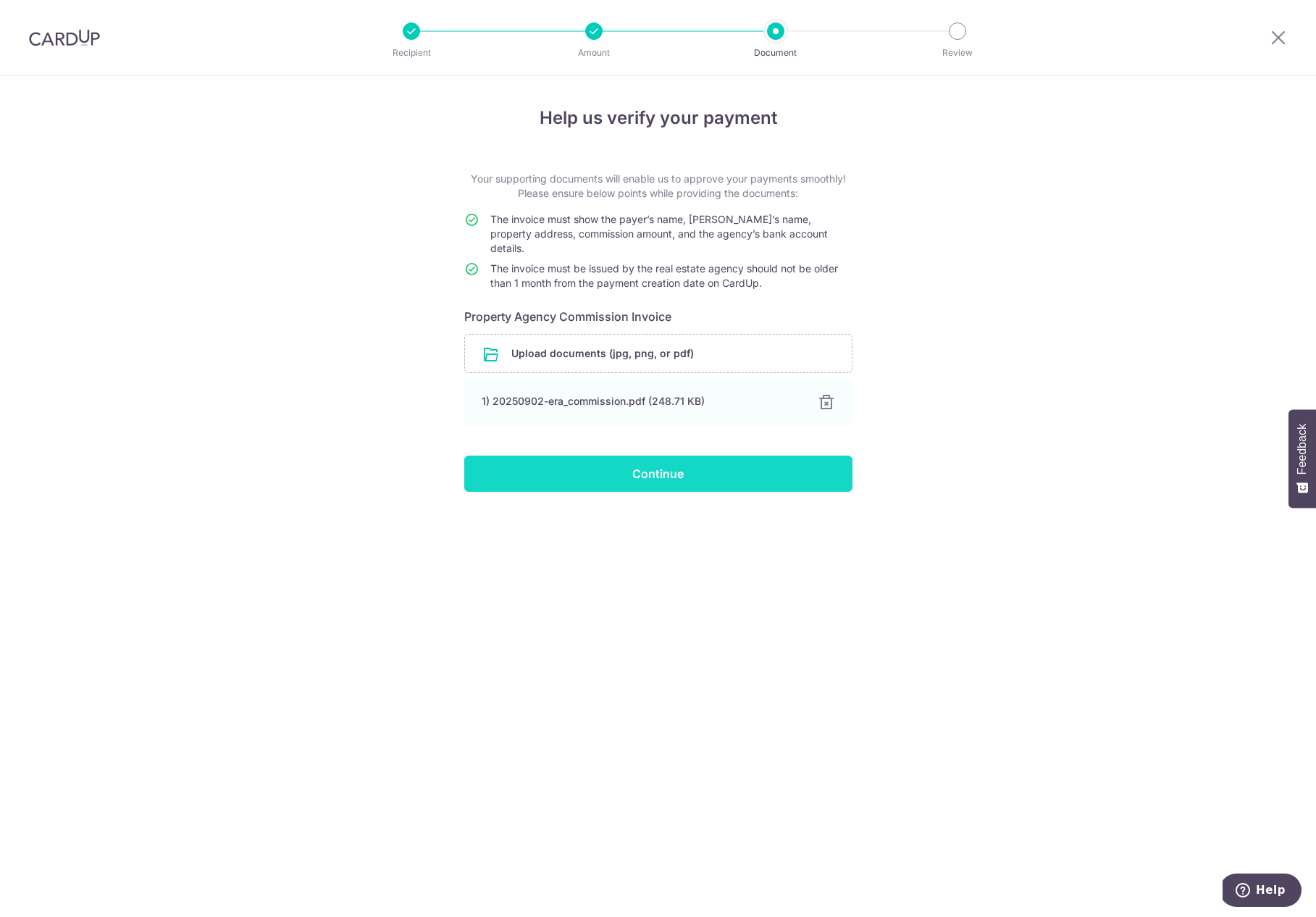
click at [686, 468] on input "Continue" at bounding box center [658, 474] width 388 height 37
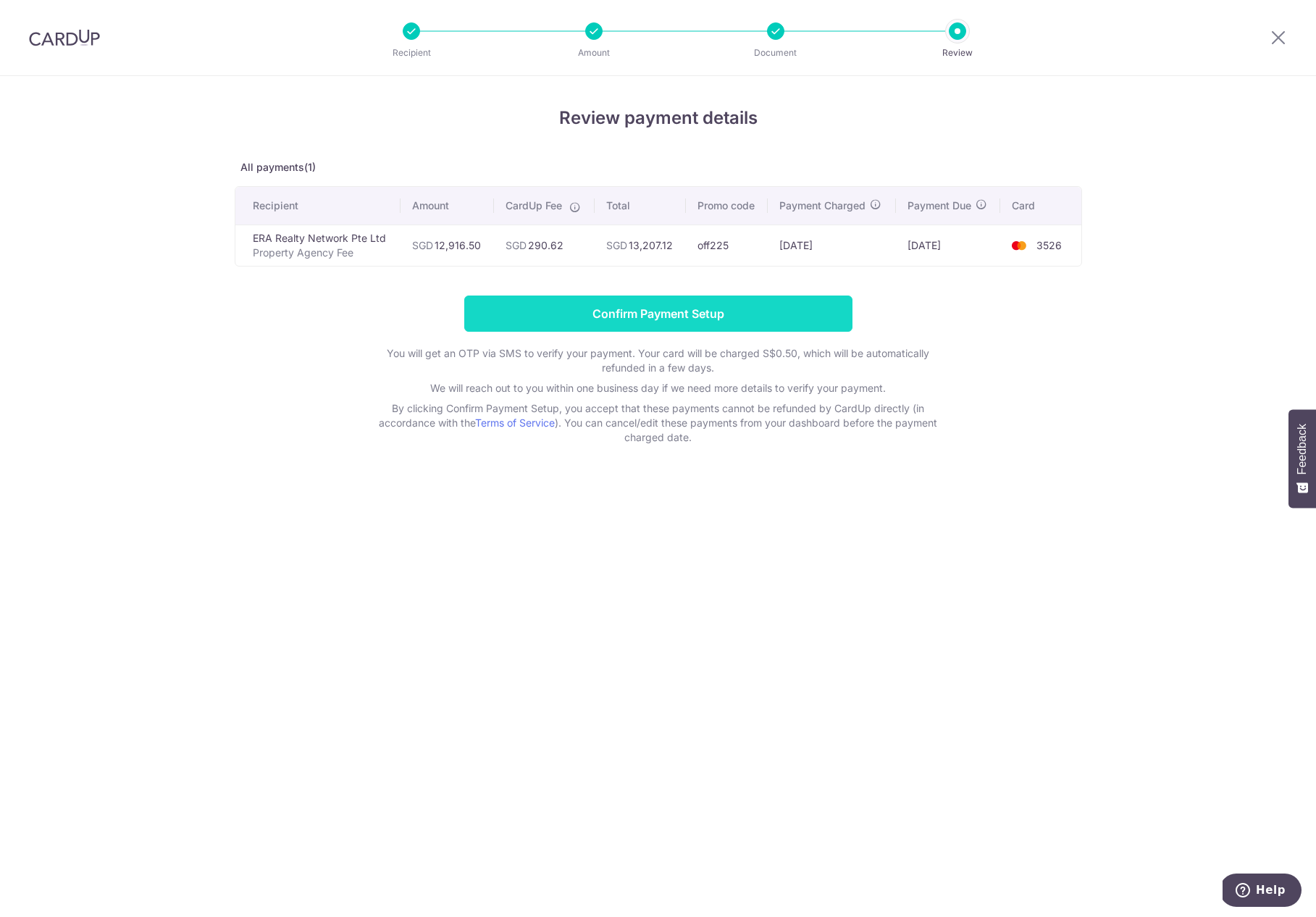
click at [737, 309] on input "Confirm Payment Setup" at bounding box center [658, 313] width 388 height 37
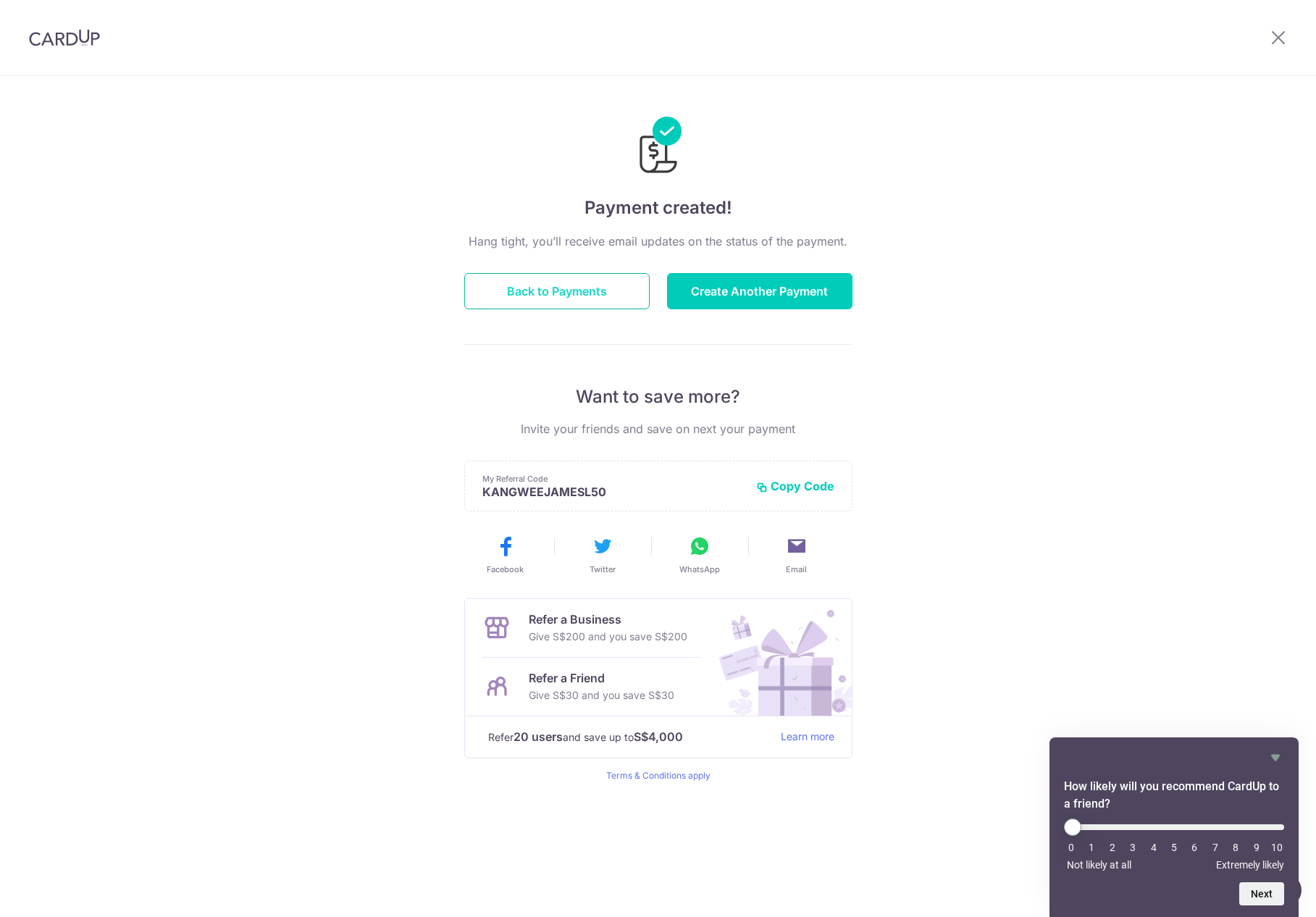
click at [616, 285] on button "Back to Payments" at bounding box center [557, 291] width 186 height 37
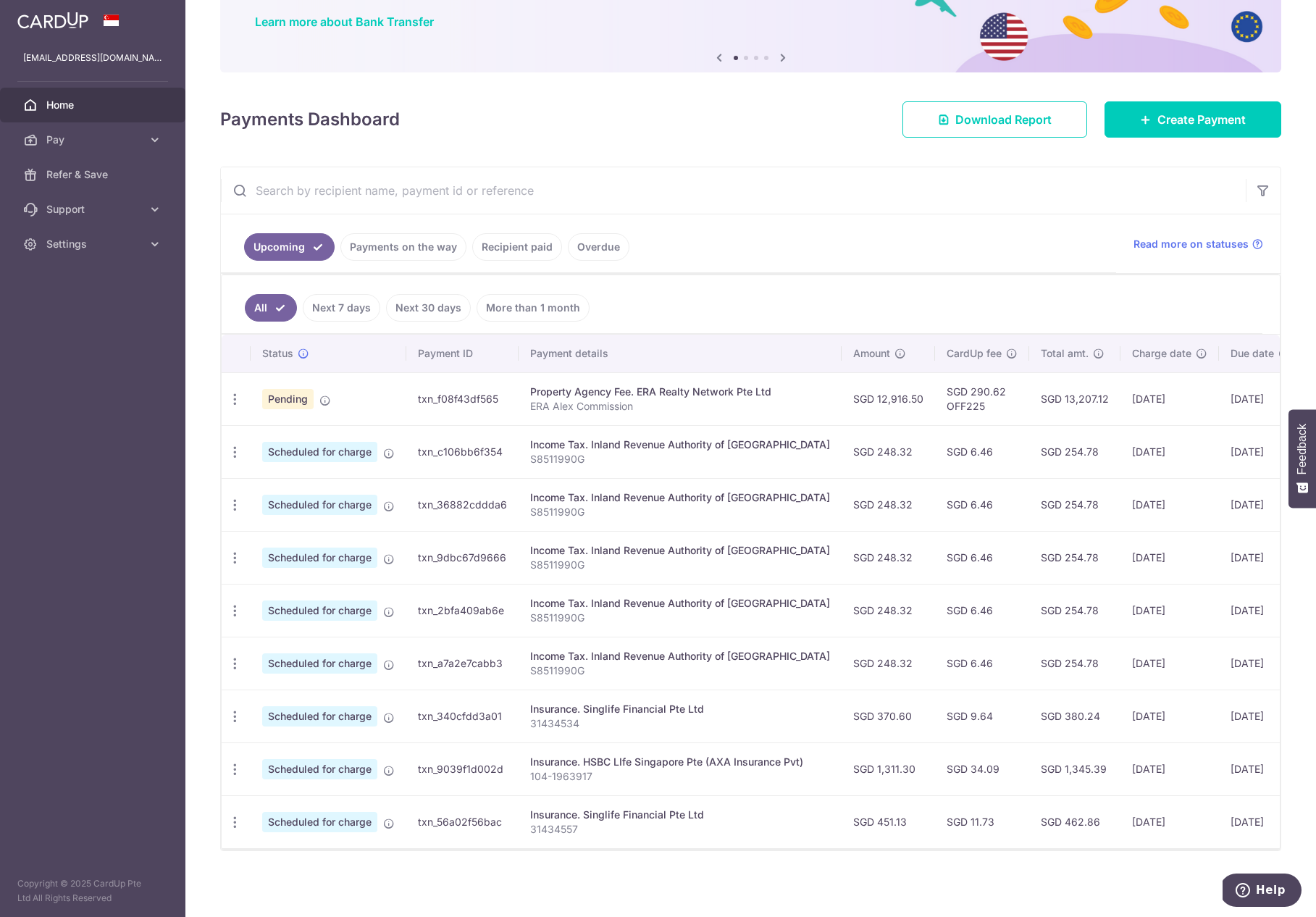
scroll to position [115, 0]
